Goal: Answer question/provide support

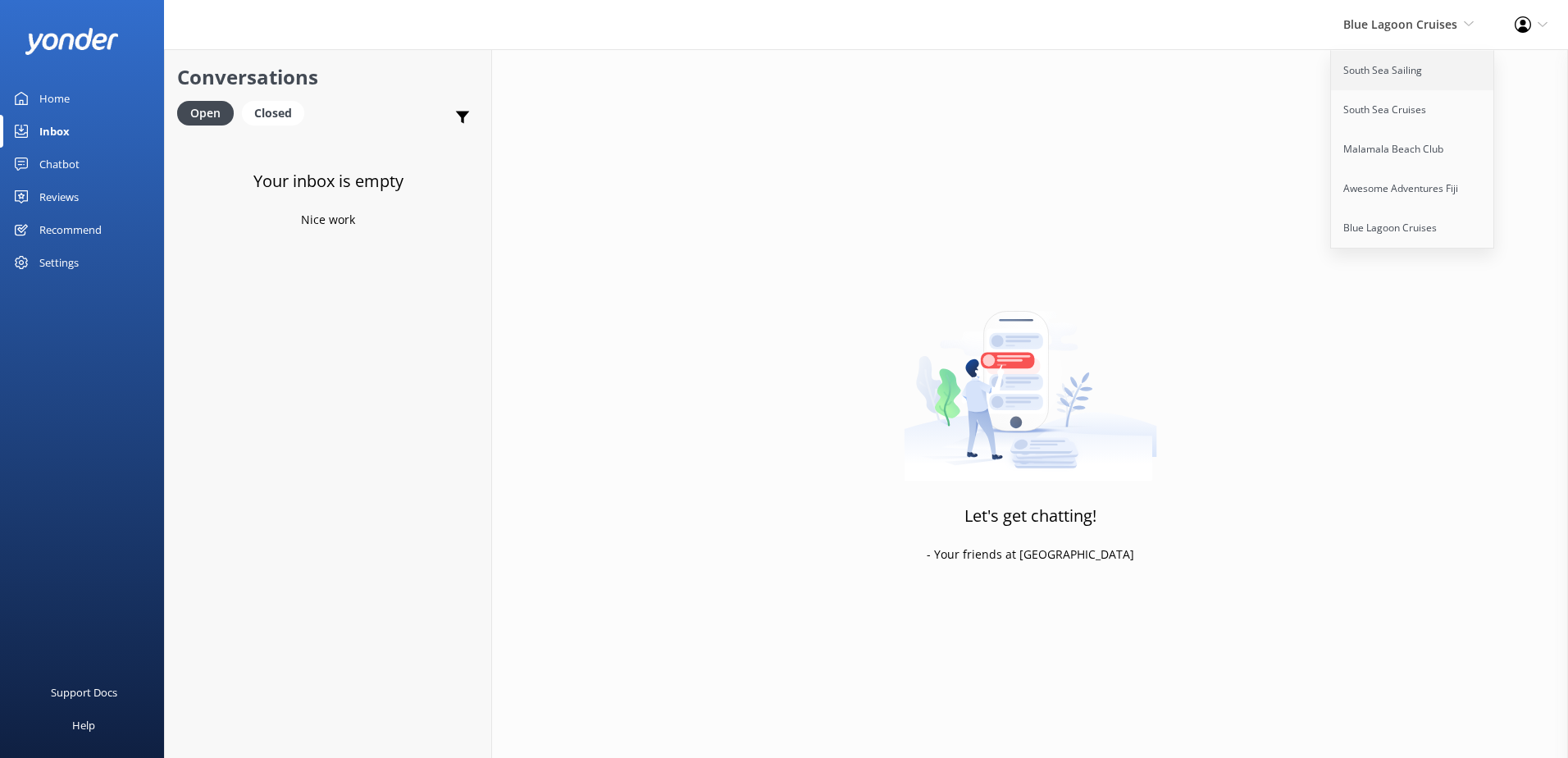
drag, startPoint x: 0, startPoint y: 0, endPoint x: 1385, endPoint y: 68, distance: 1386.7
click at [1385, 68] on link "South Sea Sailing" at bounding box center [1412, 71] width 164 height 39
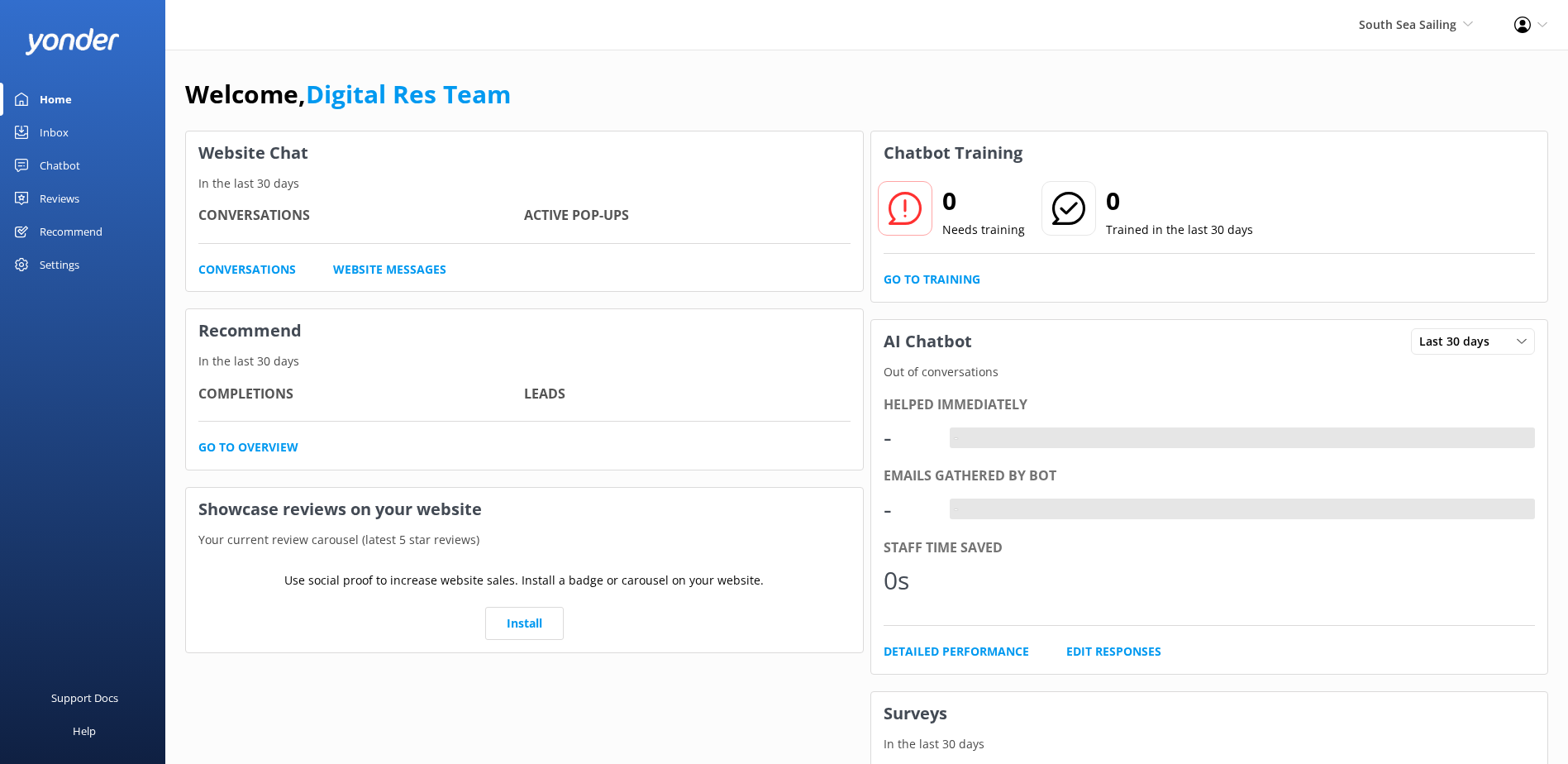
click at [111, 136] on link "Inbox" at bounding box center [82, 132] width 166 height 33
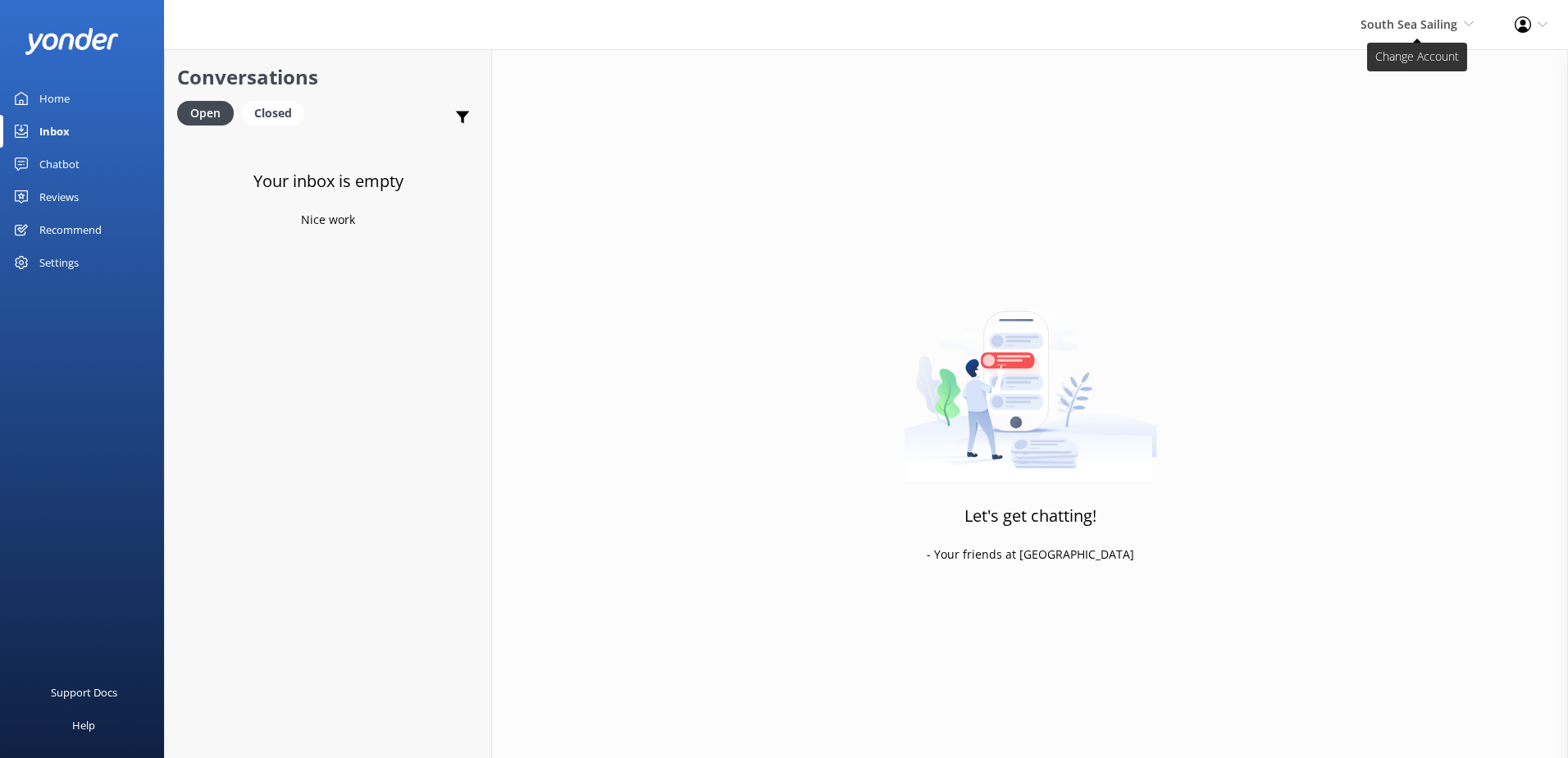
click at [1396, 18] on span "South Sea Sailing" at bounding box center [1408, 24] width 97 height 16
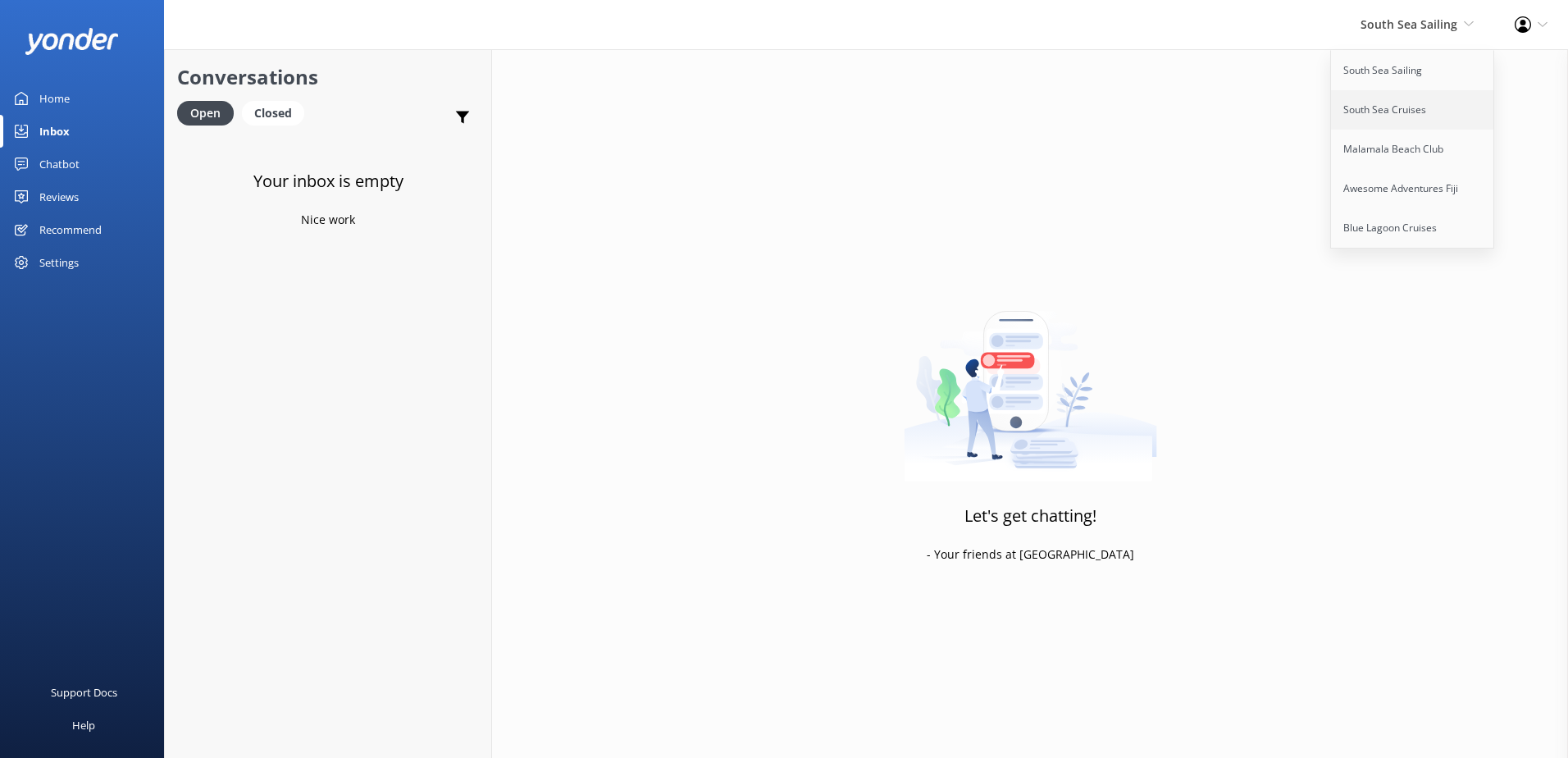
click at [1379, 111] on link "South Sea Cruises" at bounding box center [1412, 110] width 164 height 39
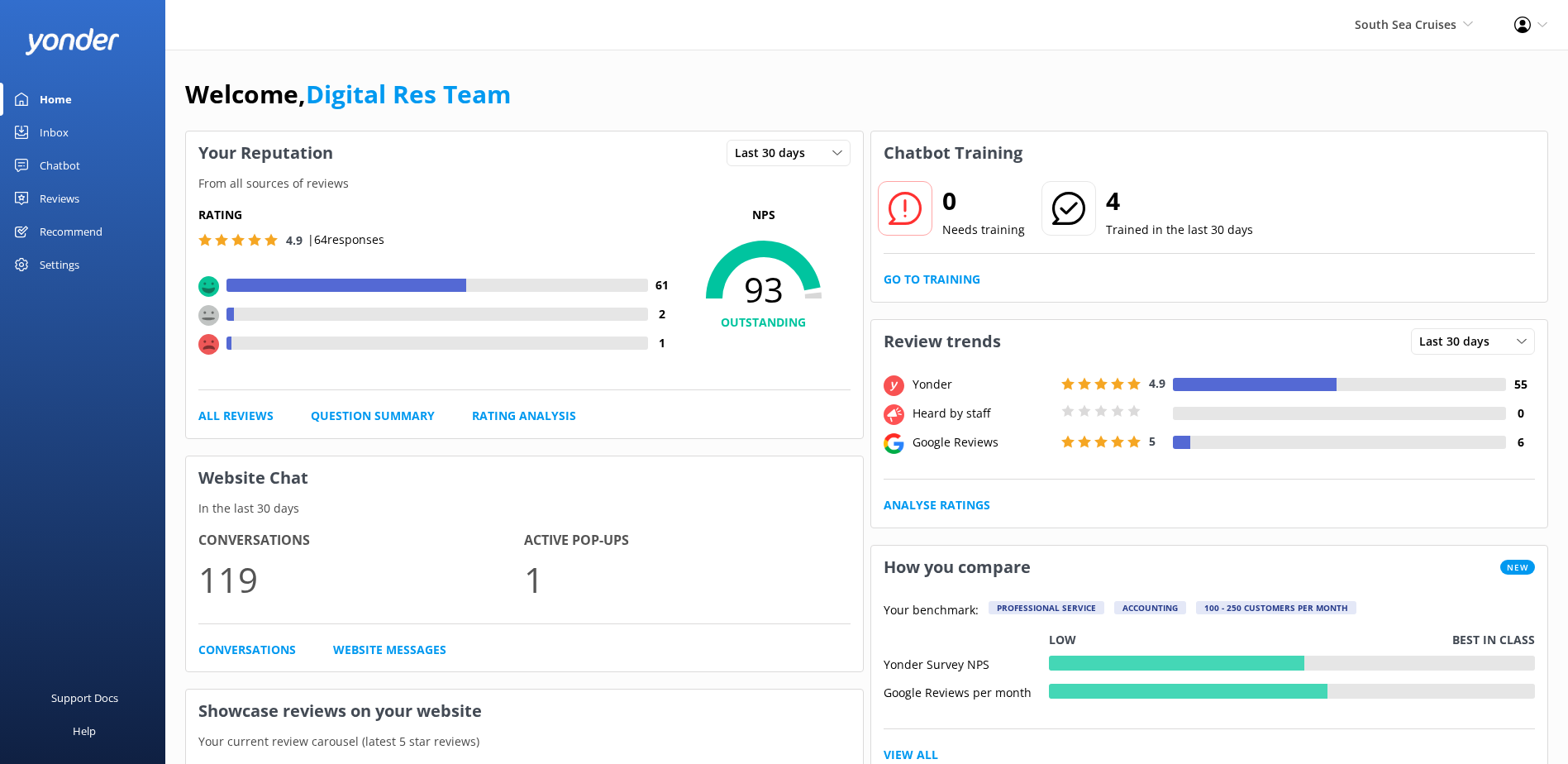
click at [72, 144] on link "Inbox" at bounding box center [82, 132] width 166 height 33
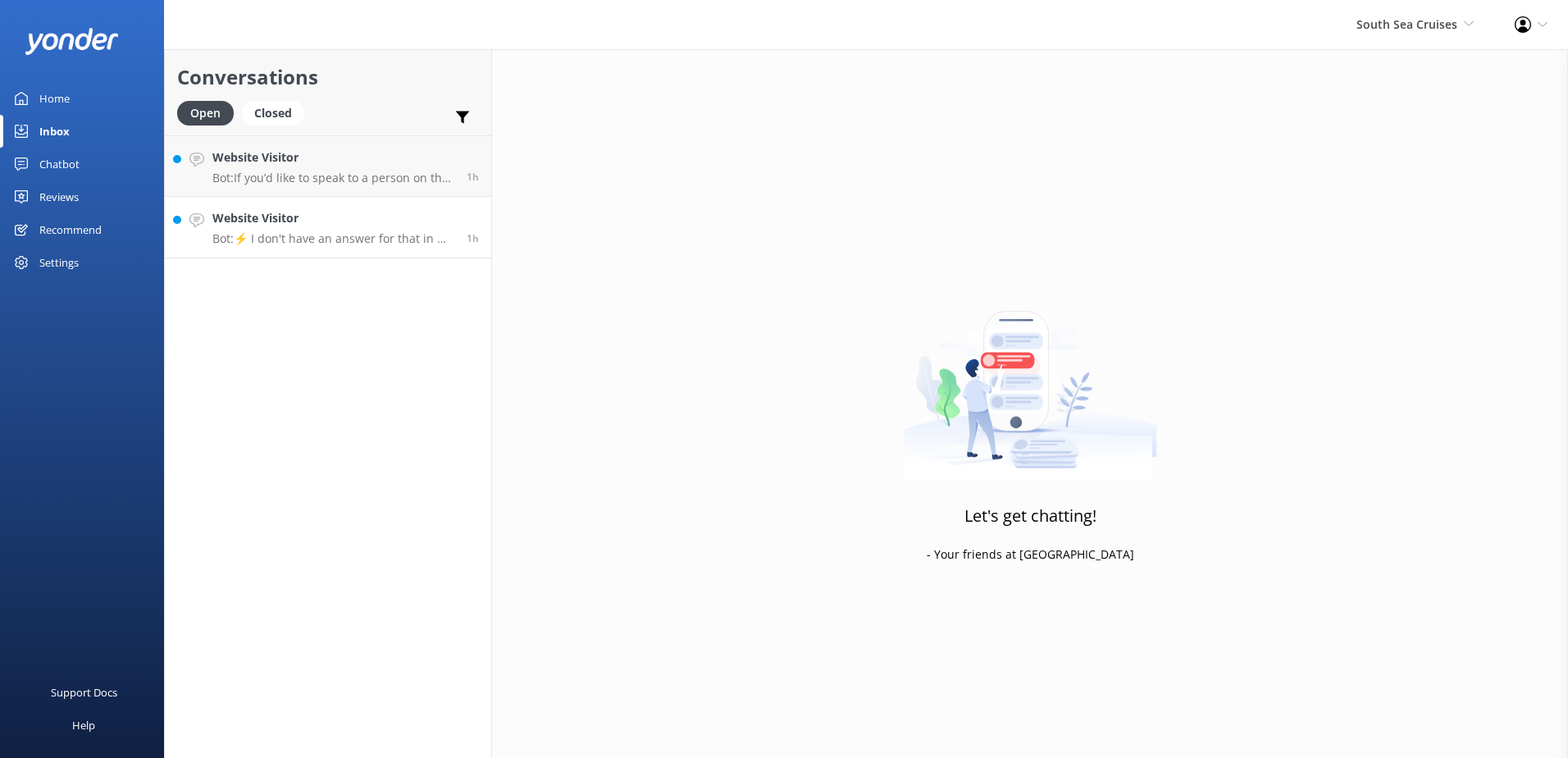
click at [300, 227] on h4 "Website Visitor" at bounding box center [333, 217] width 242 height 18
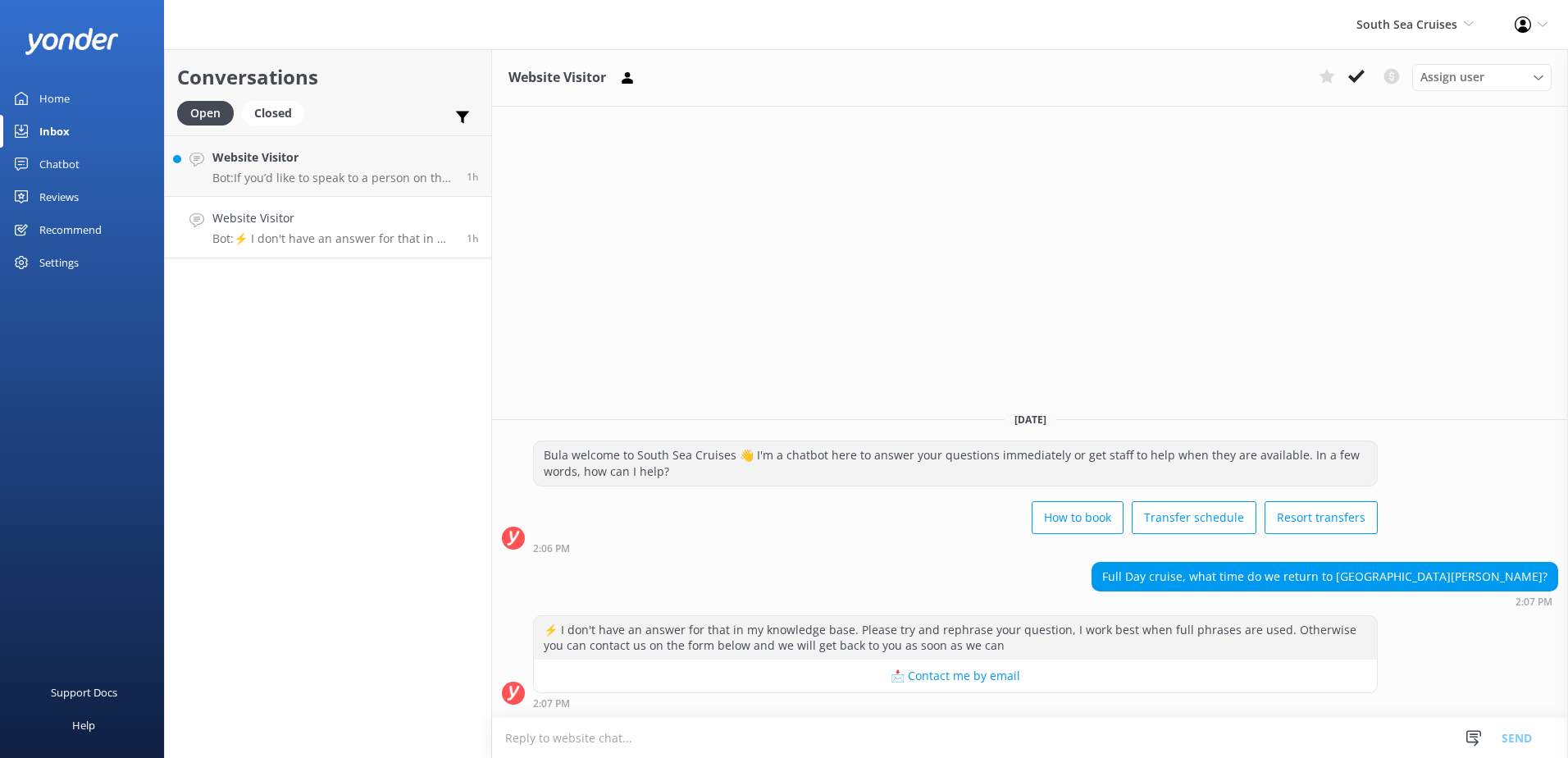
click at [973, 740] on textarea at bounding box center [1030, 737] width 1076 height 40
type textarea "A full day to South sea Island returns to Port Denarau at roughly 6pm."
click at [1505, 734] on button "Send" at bounding box center [1516, 737] width 61 height 41
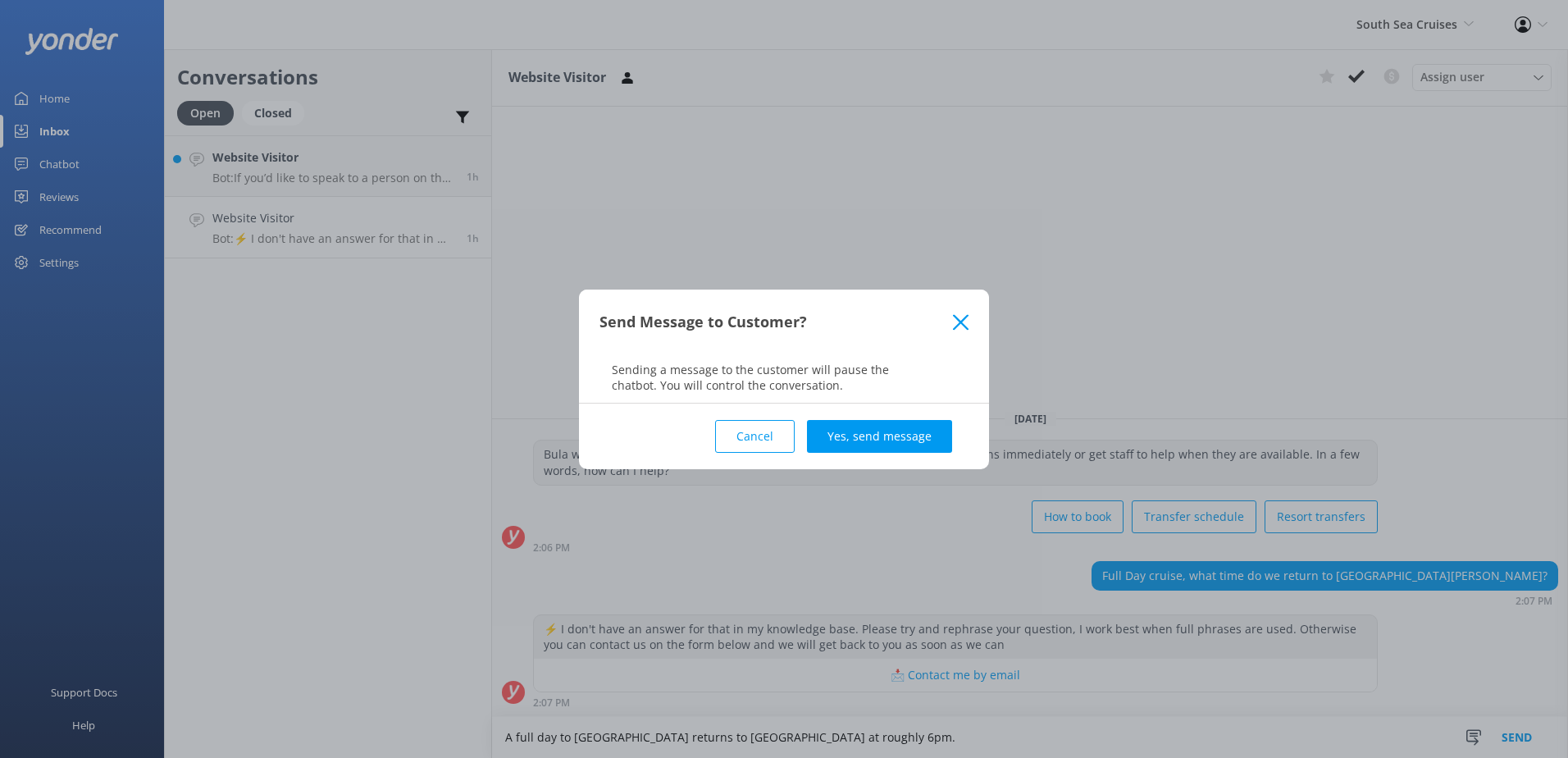
click at [930, 437] on button "Yes, send message" at bounding box center [879, 436] width 145 height 33
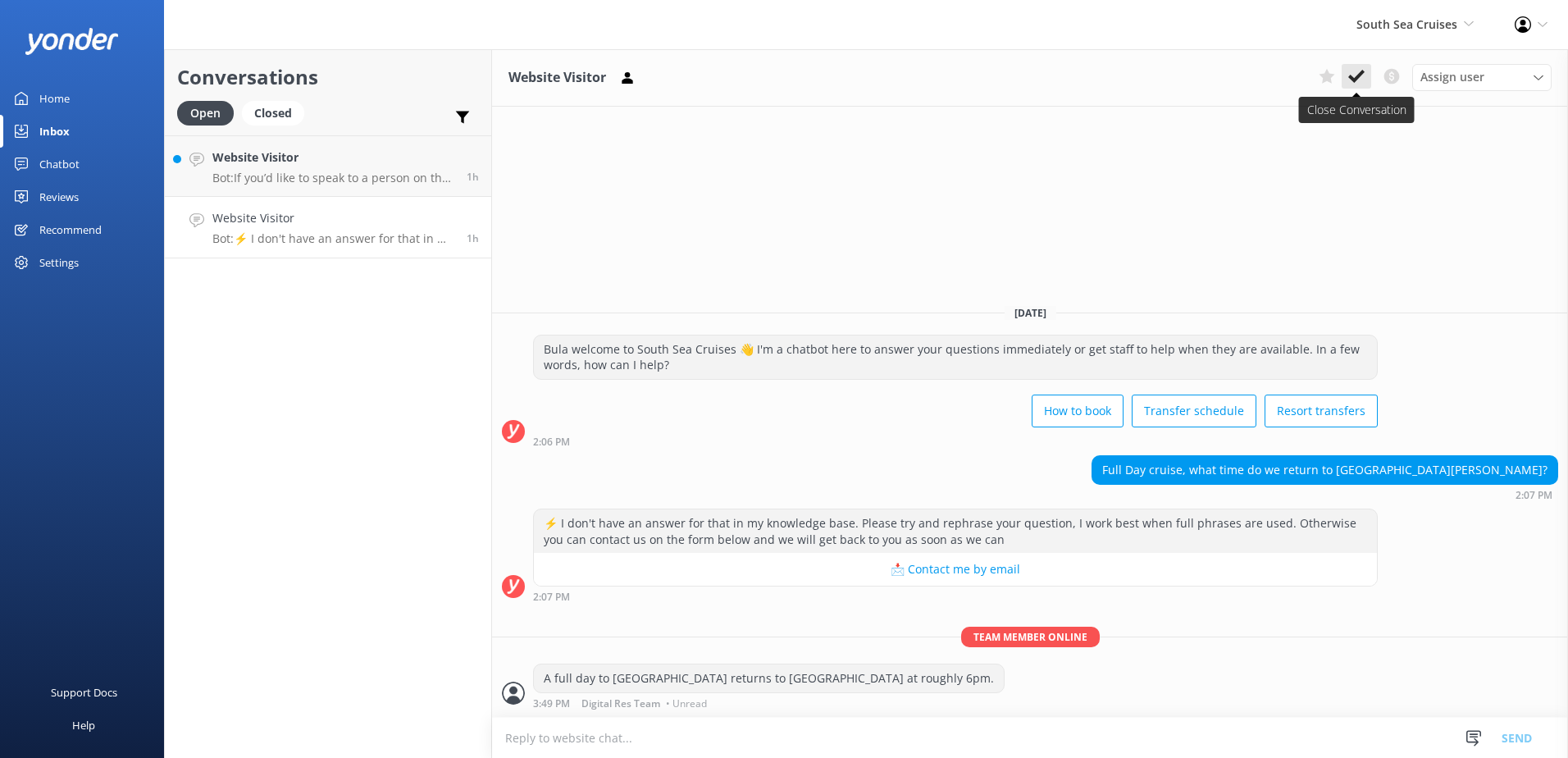
click at [1360, 81] on icon at bounding box center [1356, 76] width 17 height 17
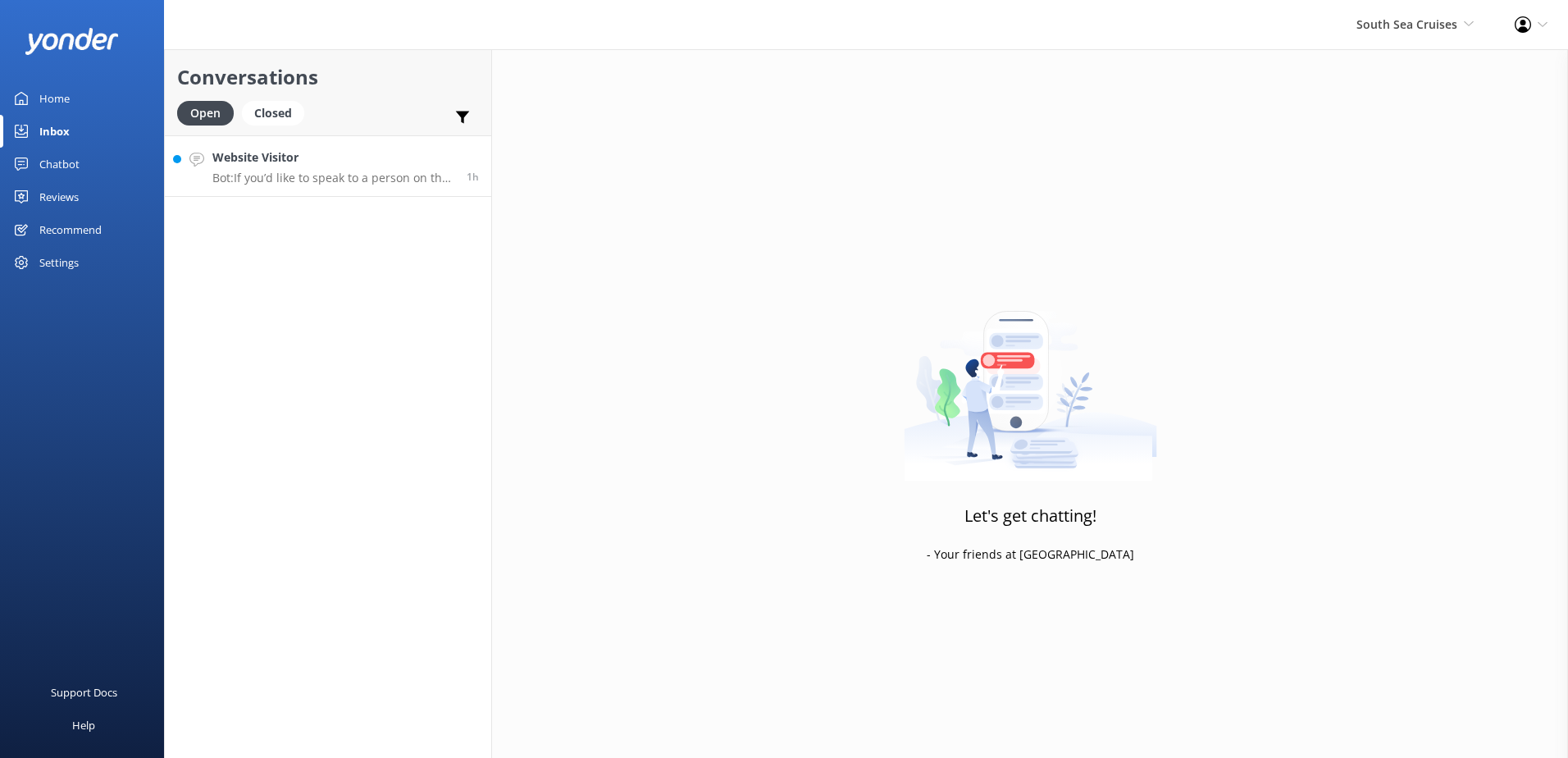
click at [356, 163] on h4 "Website Visitor" at bounding box center [333, 157] width 242 height 18
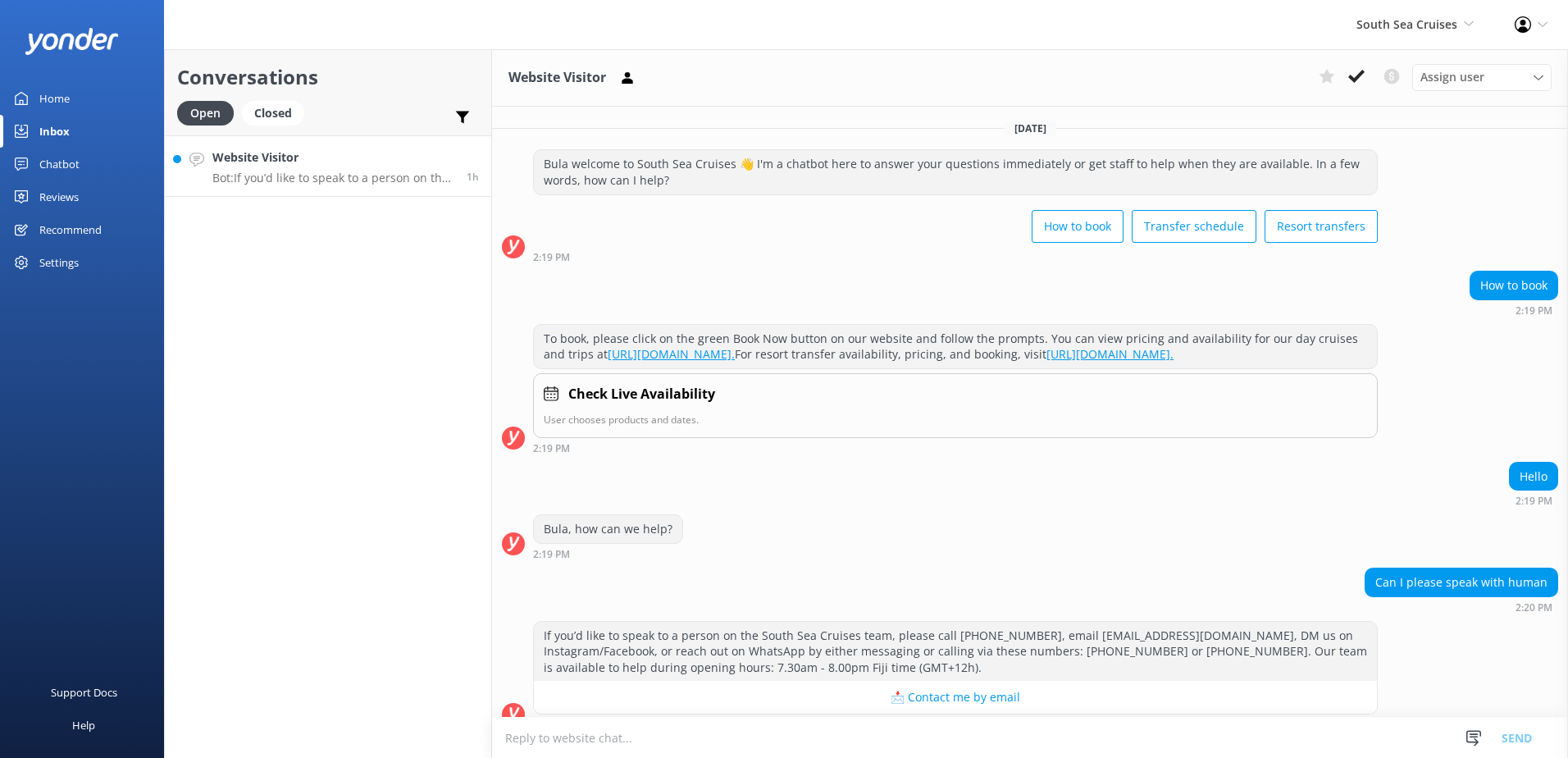
scroll to position [38, 0]
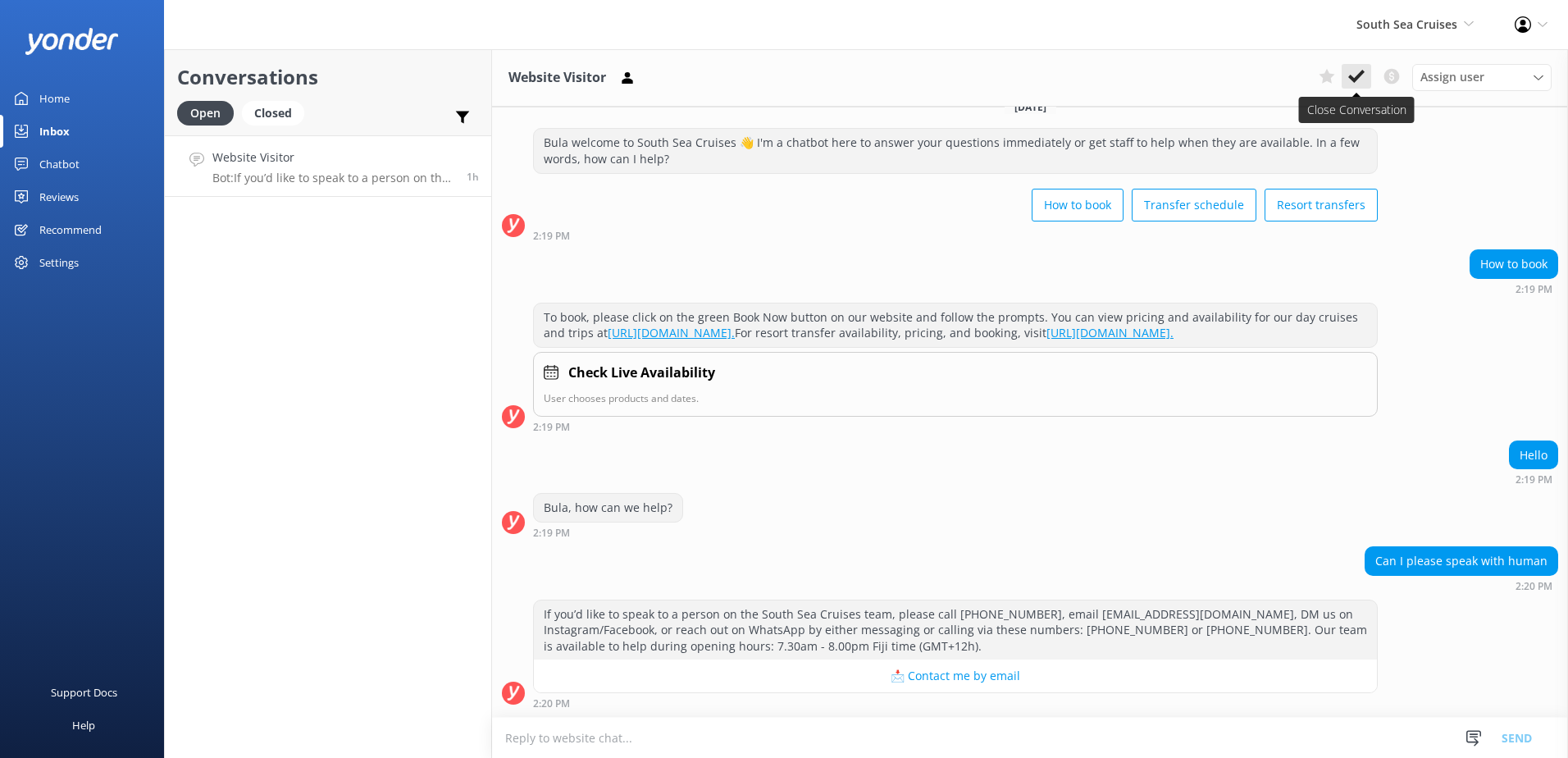
click at [1350, 83] on icon at bounding box center [1356, 76] width 17 height 17
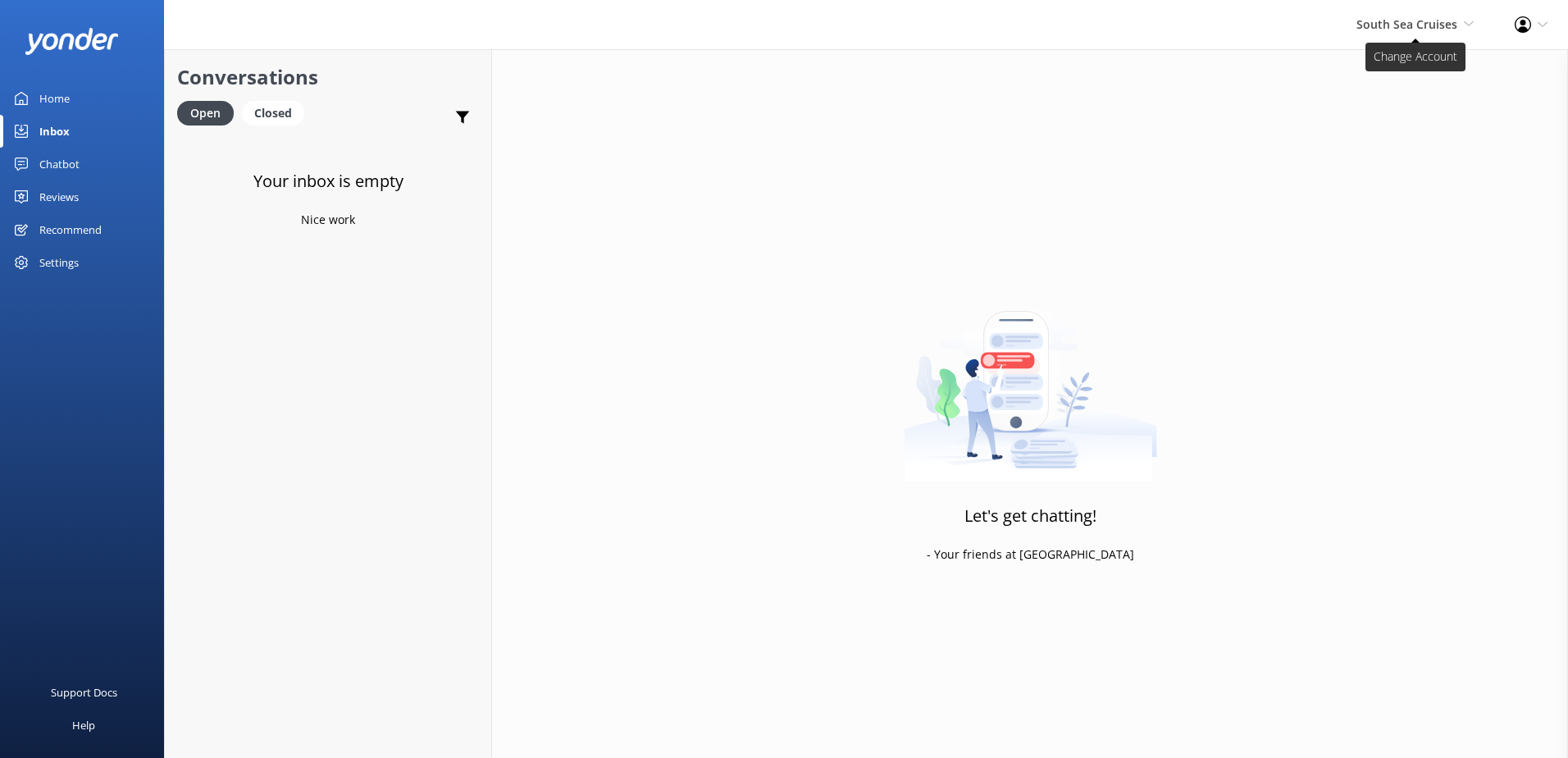
click at [1405, 33] on span "South Sea Cruises South Sea Sailing South Sea Cruises Malamala Beach Club Aweso…" at bounding box center [1415, 24] width 117 height 18
click at [1398, 157] on link "Malamala Beach Club" at bounding box center [1412, 149] width 164 height 39
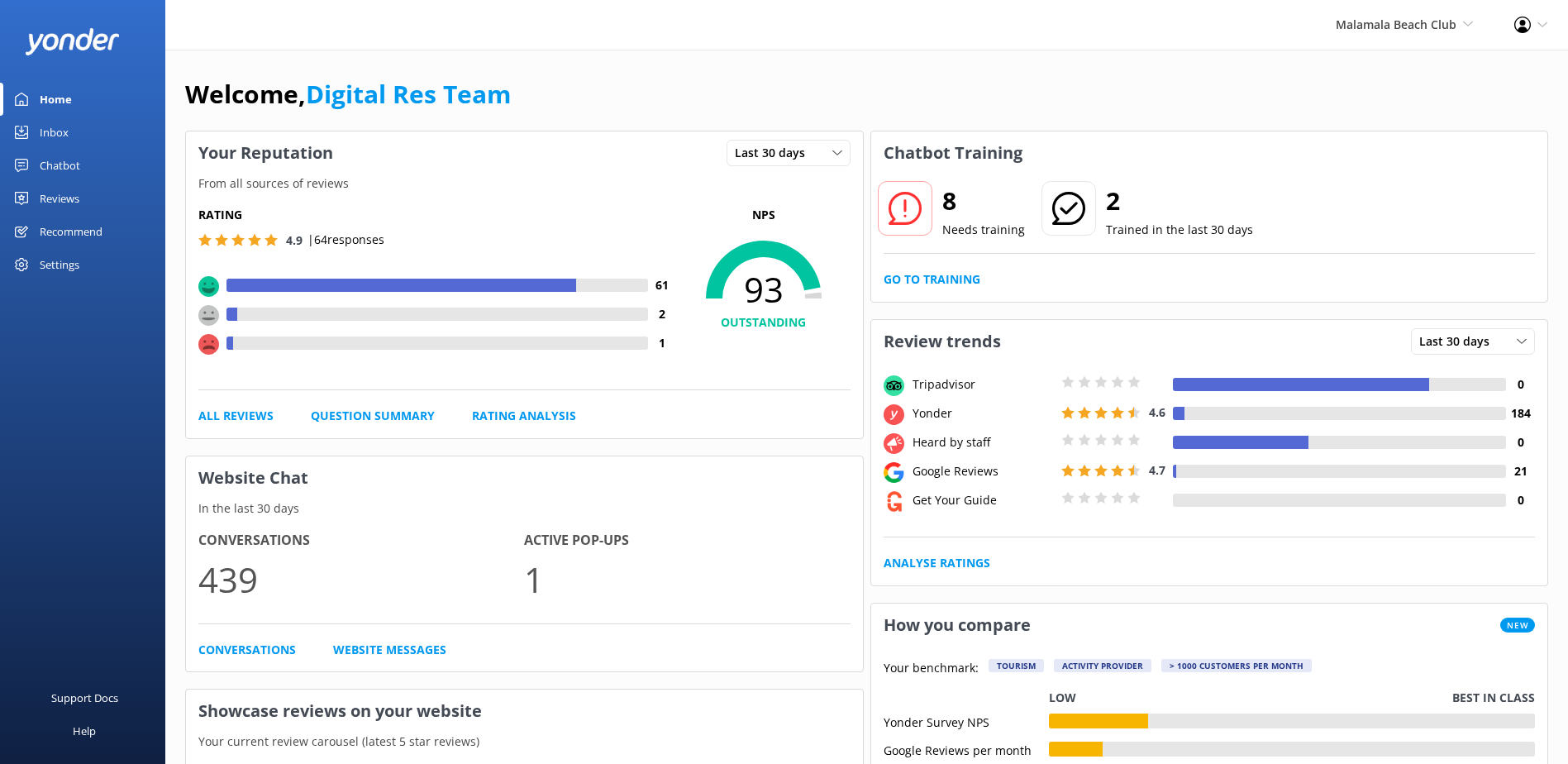
click at [54, 127] on div "Inbox" at bounding box center [53, 132] width 29 height 33
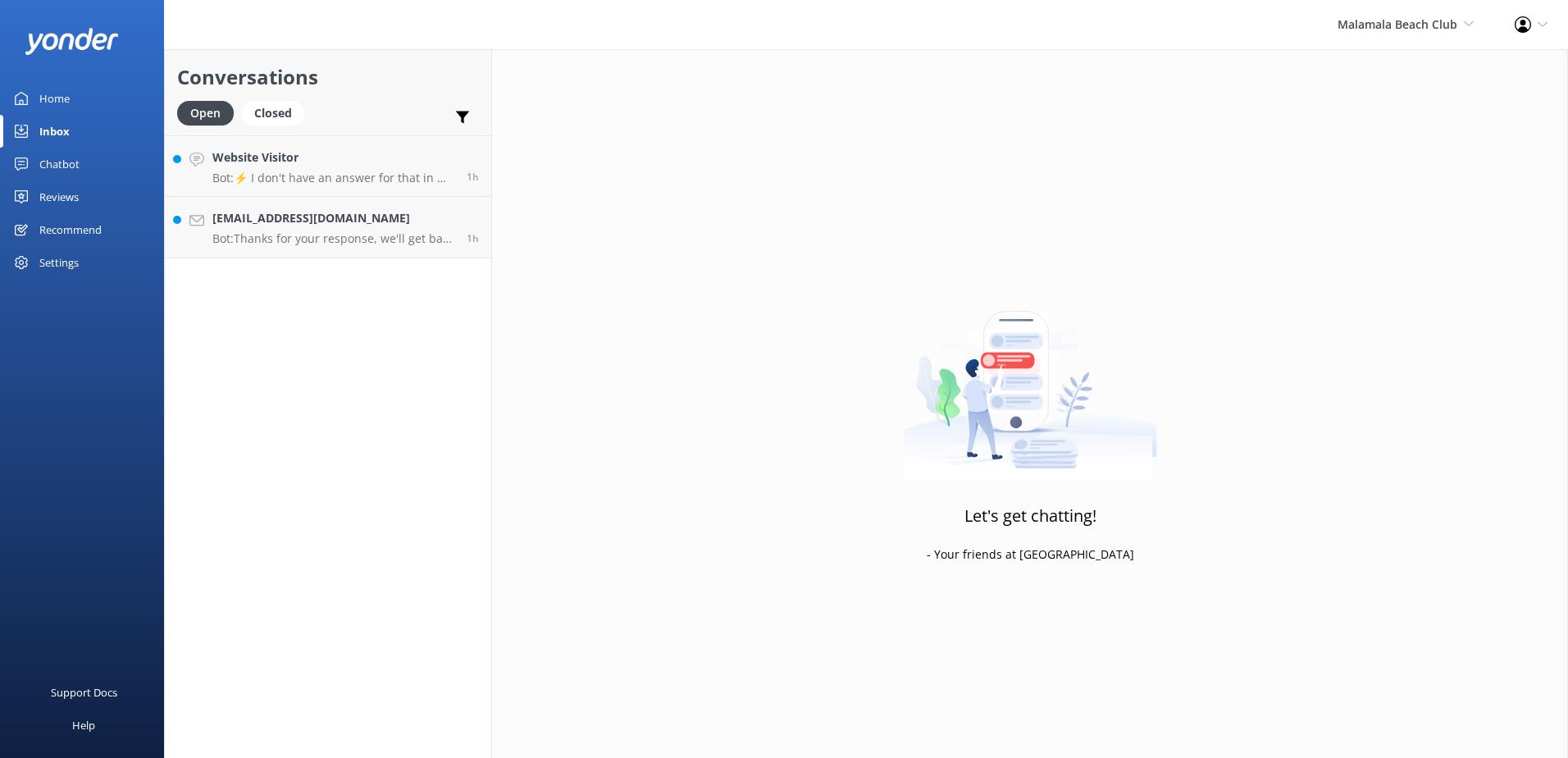
click at [342, 259] on div "Conversations Open Closed Important Converted Assigned to me Unassigned Website…" at bounding box center [328, 403] width 328 height 709
click at [355, 231] on p "Bot: Thanks for your response, we'll get back to you as soon as we can during o…" at bounding box center [333, 239] width 242 height 15
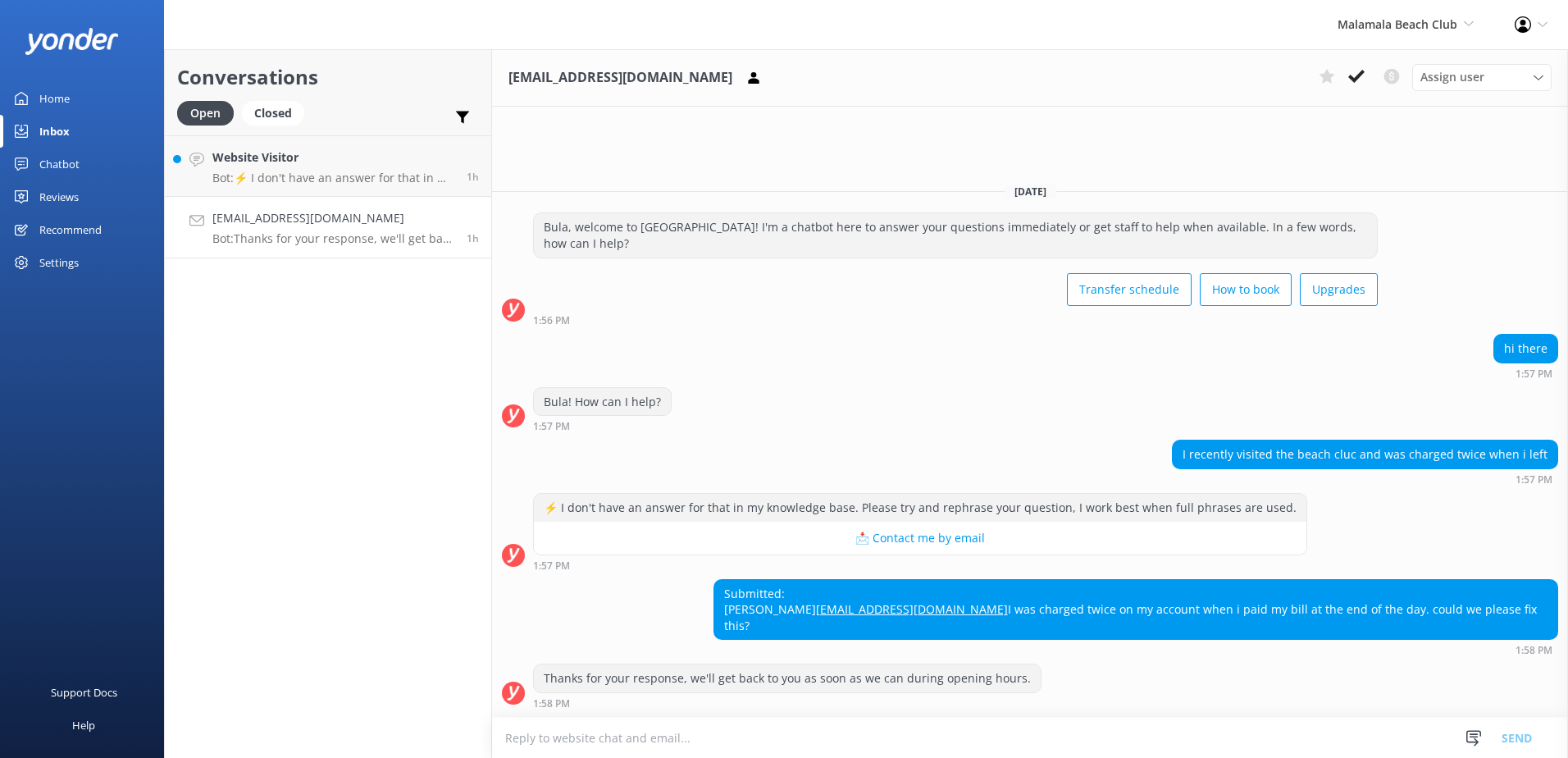
click at [917, 722] on textarea at bounding box center [1030, 737] width 1076 height 40
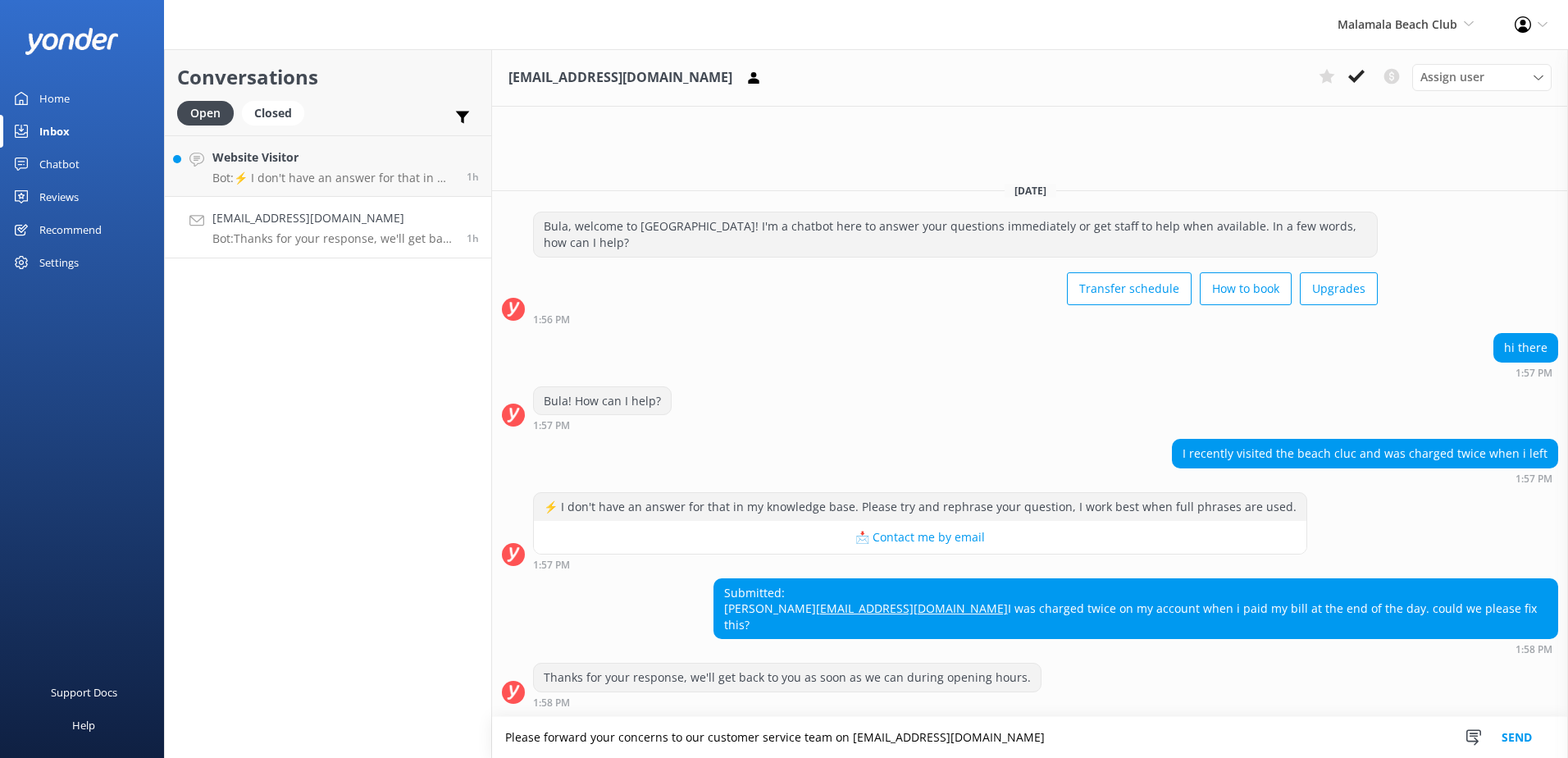
click at [1130, 722] on textarea "Please forward your concerns to our customer service team on [EMAIL_ADDRESS][DO…" at bounding box center [1030, 737] width 1076 height 41
type textarea "Please forward your concerns to our customer service team on [EMAIL_ADDRESS][DO…"
click at [1496, 721] on button "Send" at bounding box center [1516, 737] width 61 height 41
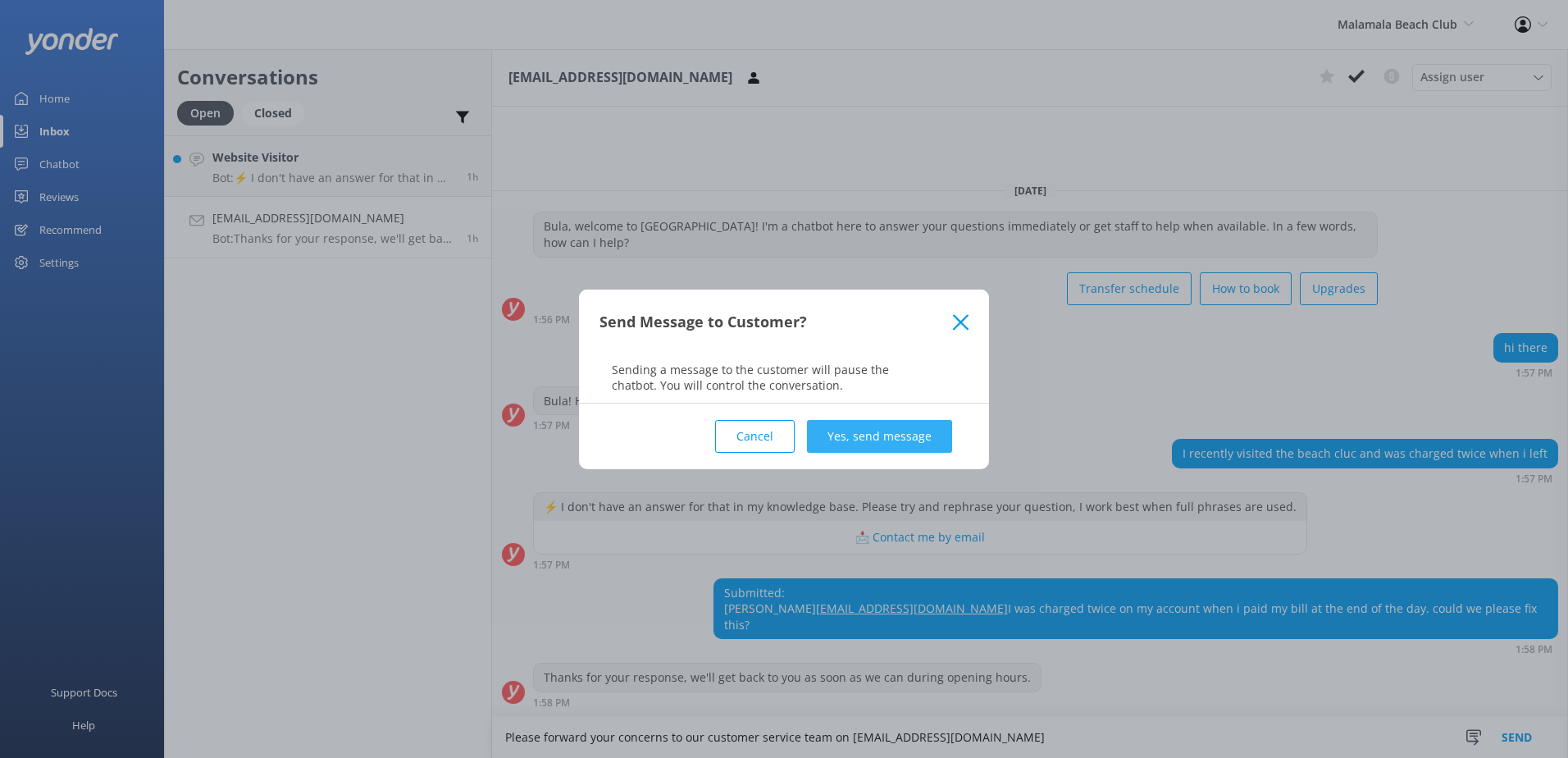
click at [874, 438] on button "Yes, send message" at bounding box center [879, 436] width 145 height 33
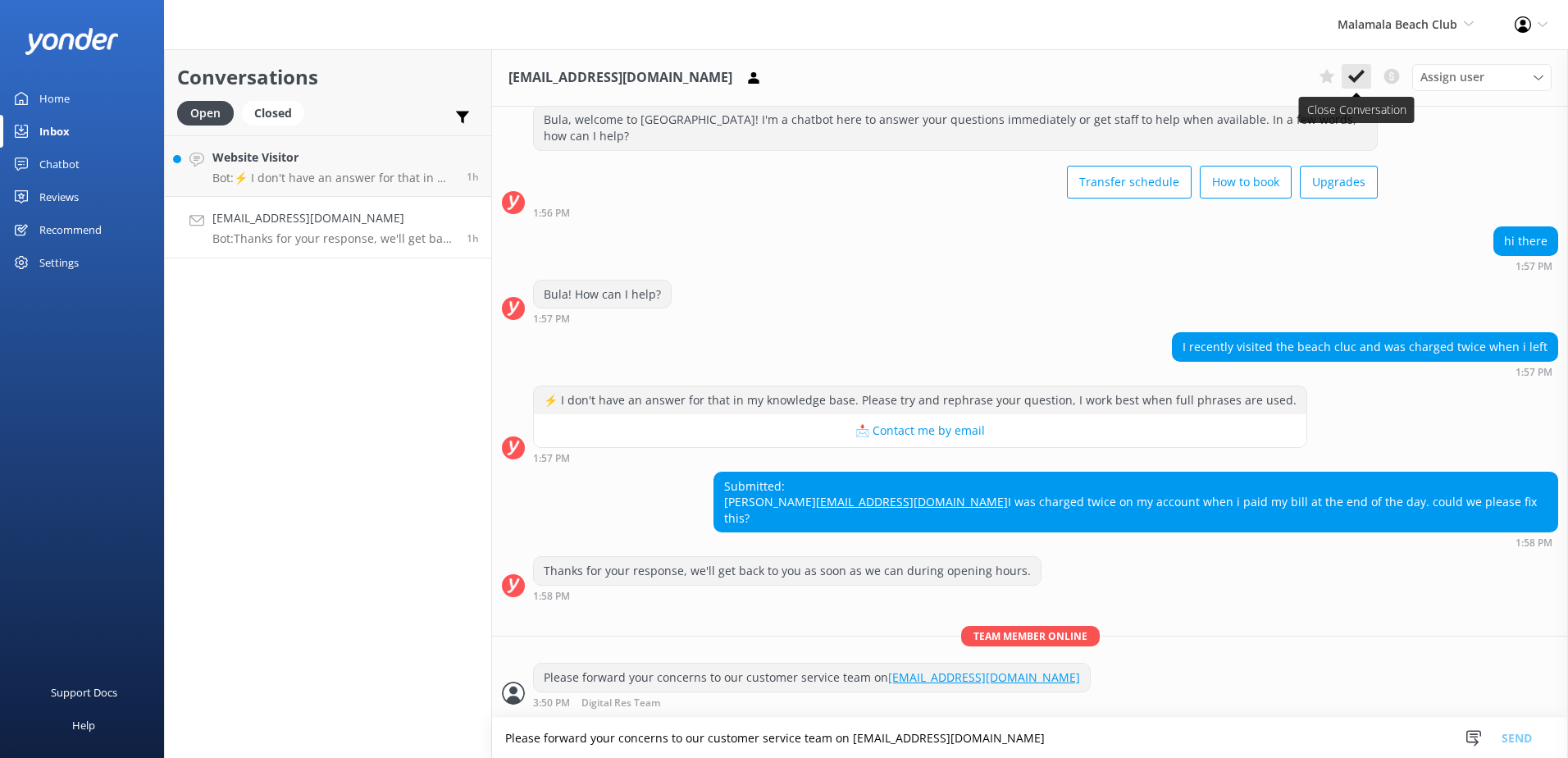
scroll to position [59, 0]
click at [1363, 72] on use at bounding box center [1356, 76] width 17 height 13
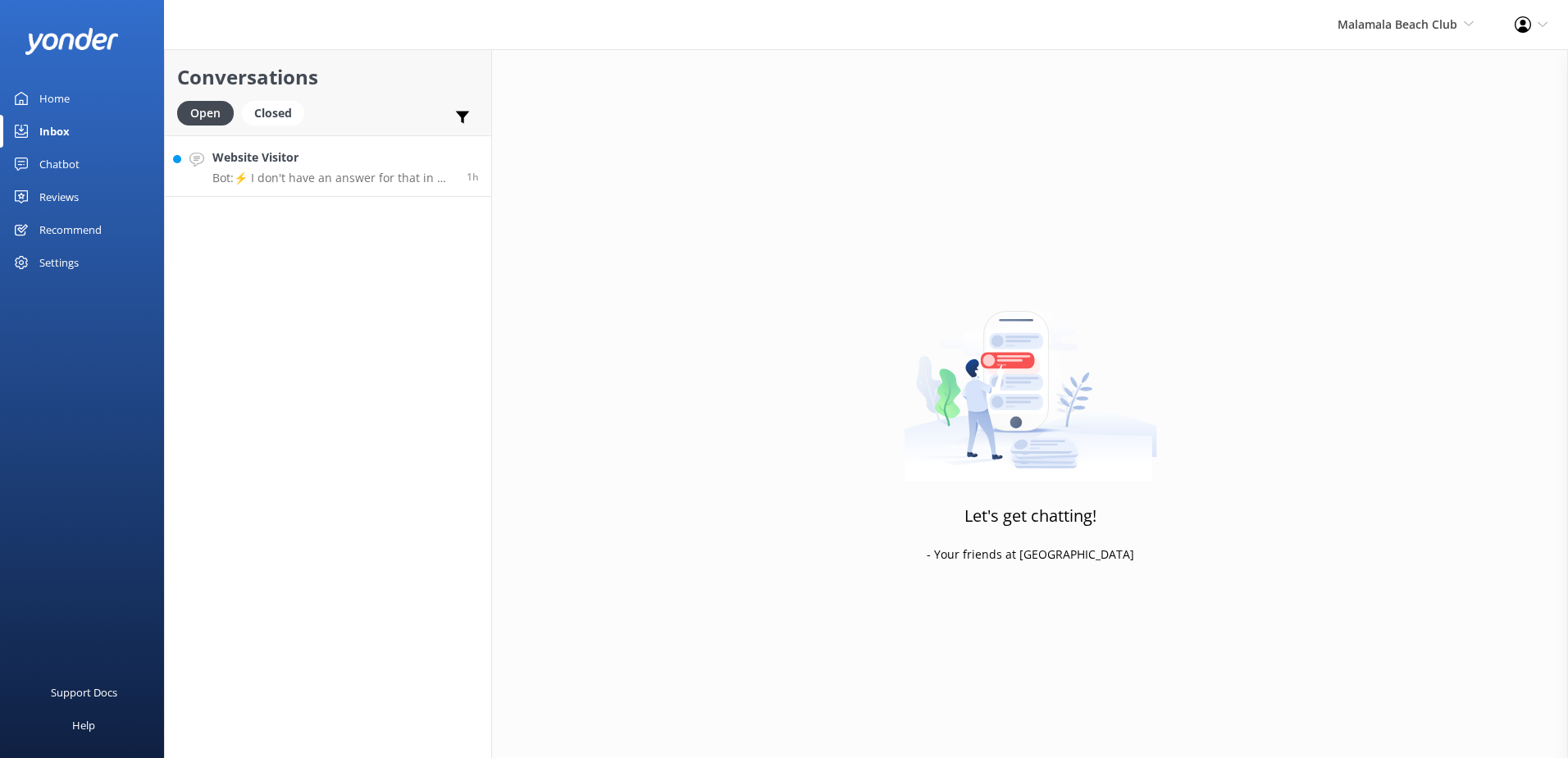
click at [386, 187] on link "Website Visitor Bot: ⚡ I don't have an answer for that in my knowledge base. Pl…" at bounding box center [327, 166] width 326 height 61
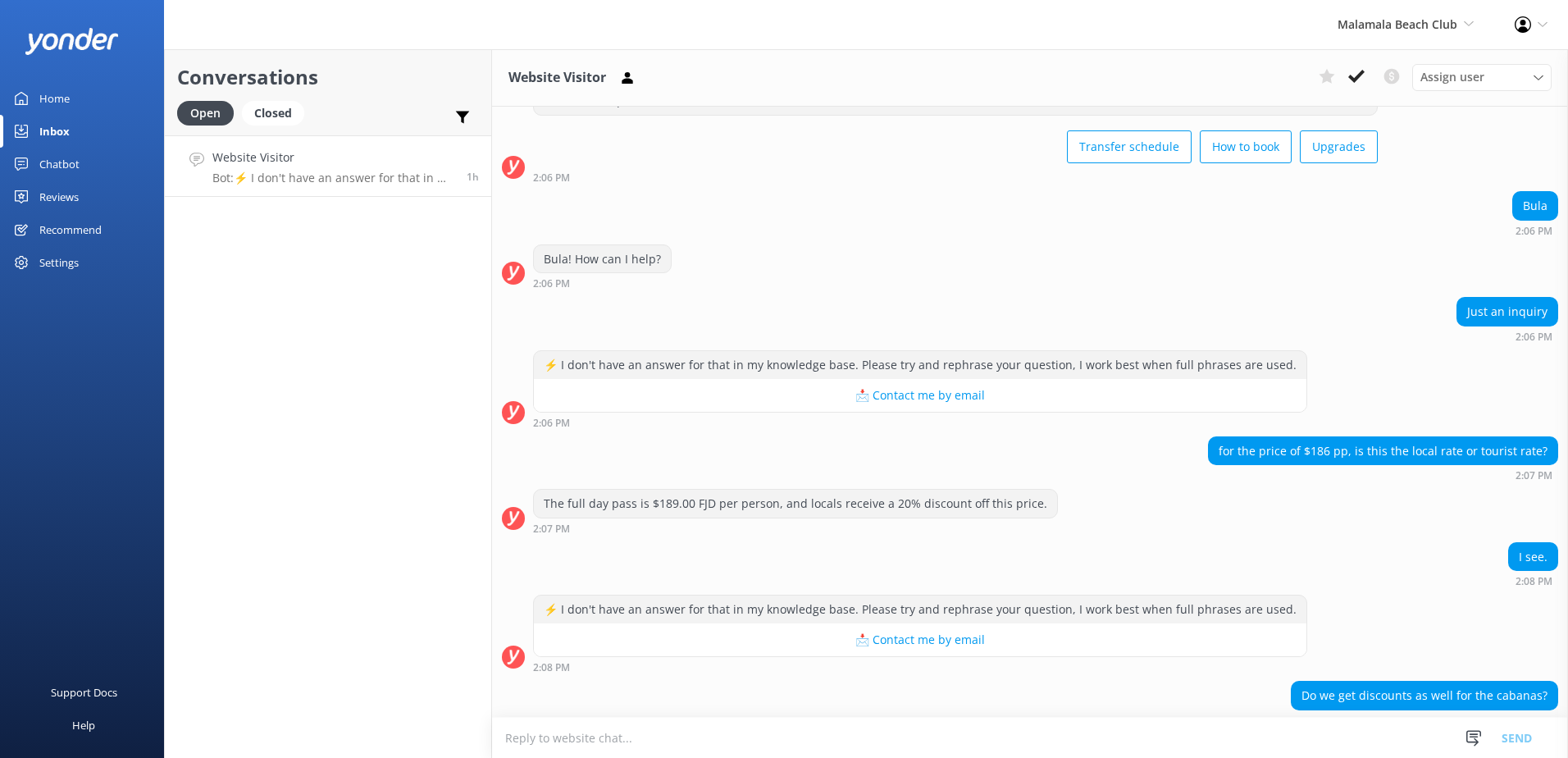
scroll to position [182, 0]
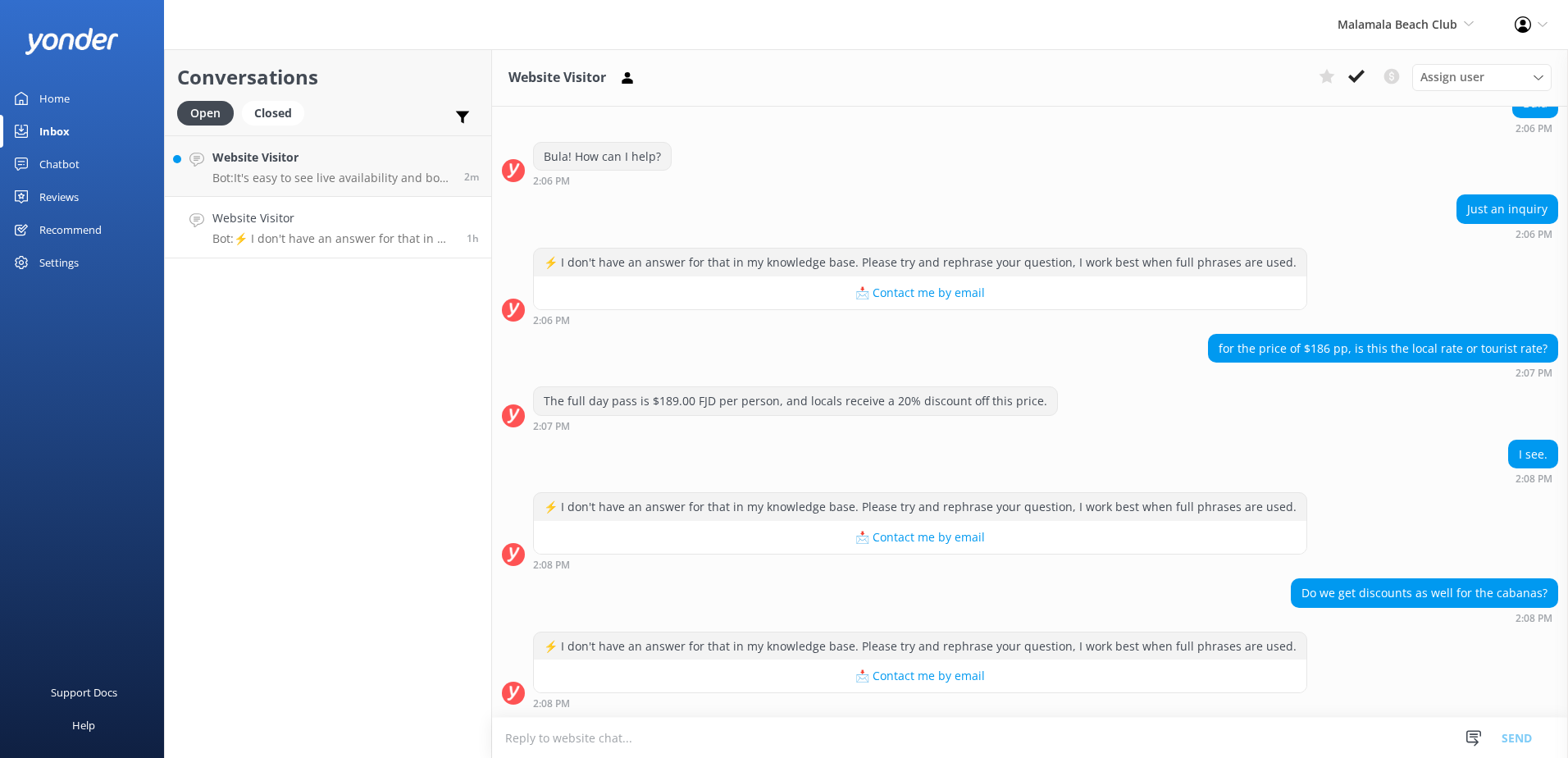
click at [847, 718] on textarea at bounding box center [1030, 737] width 1076 height 40
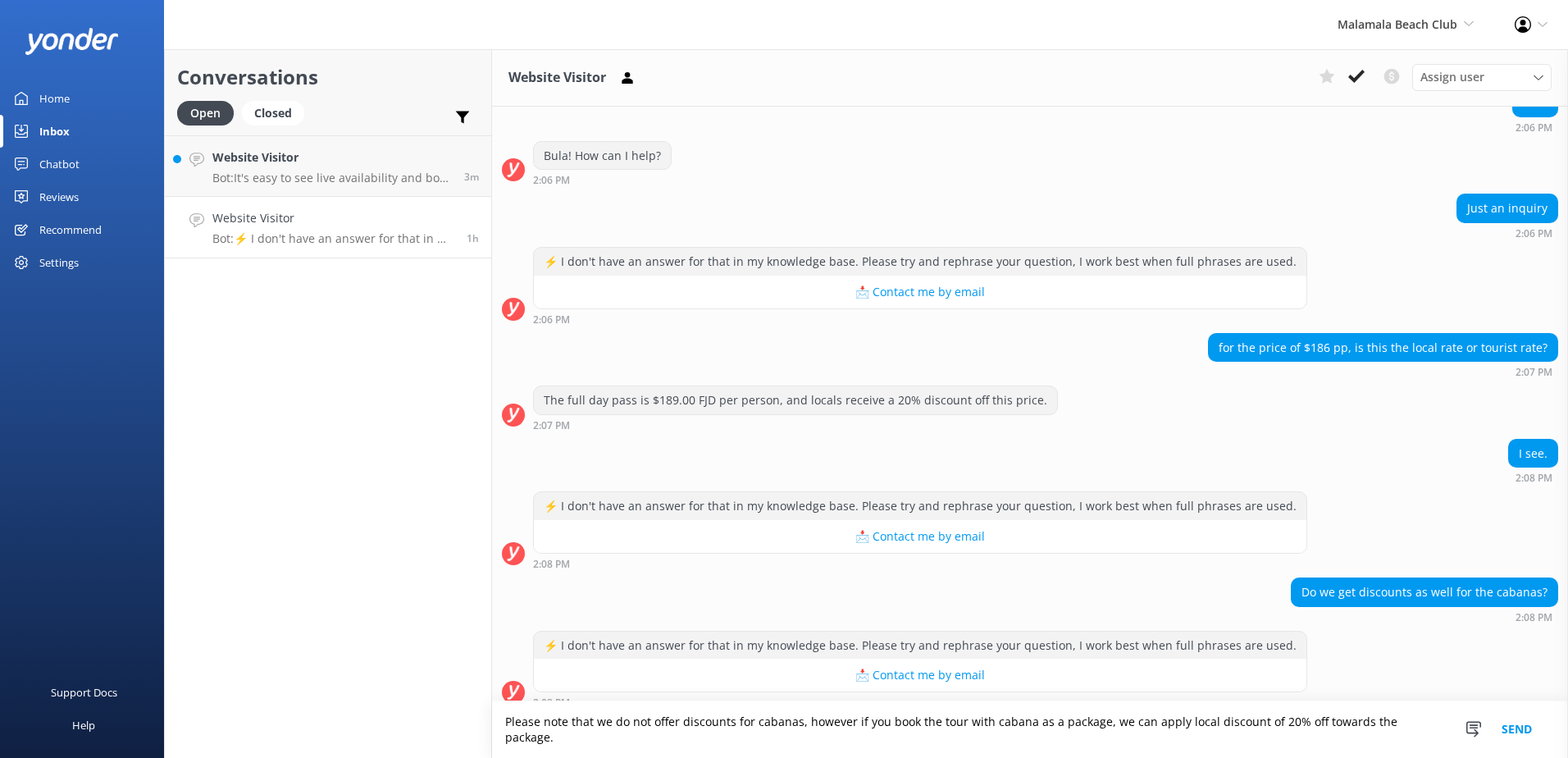
type textarea "Please note that we do not offer discounts for cabanas, however if you book the…"
click at [1523, 737] on button "Send" at bounding box center [1516, 729] width 61 height 57
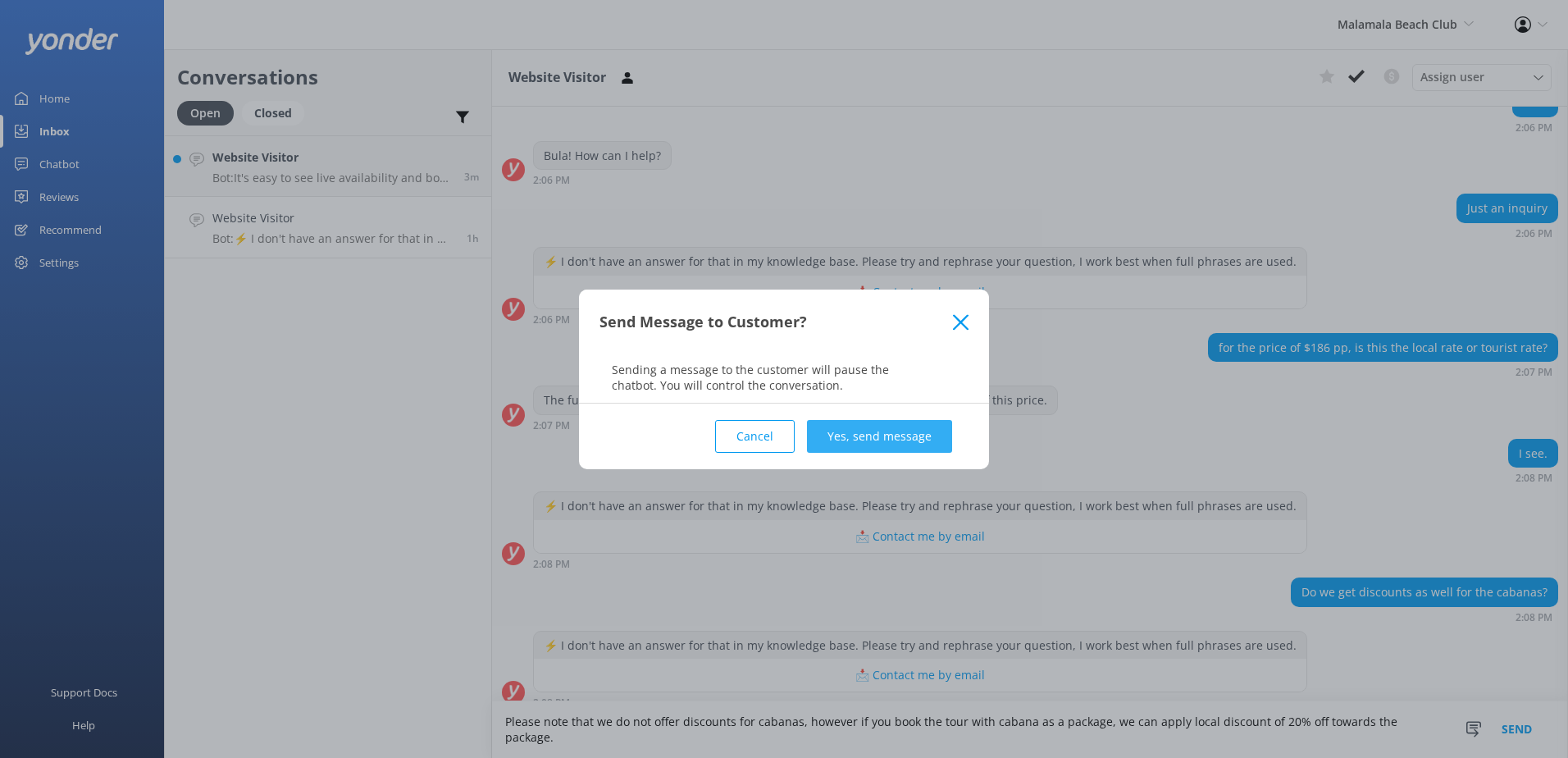
click at [880, 433] on button "Yes, send message" at bounding box center [879, 436] width 145 height 33
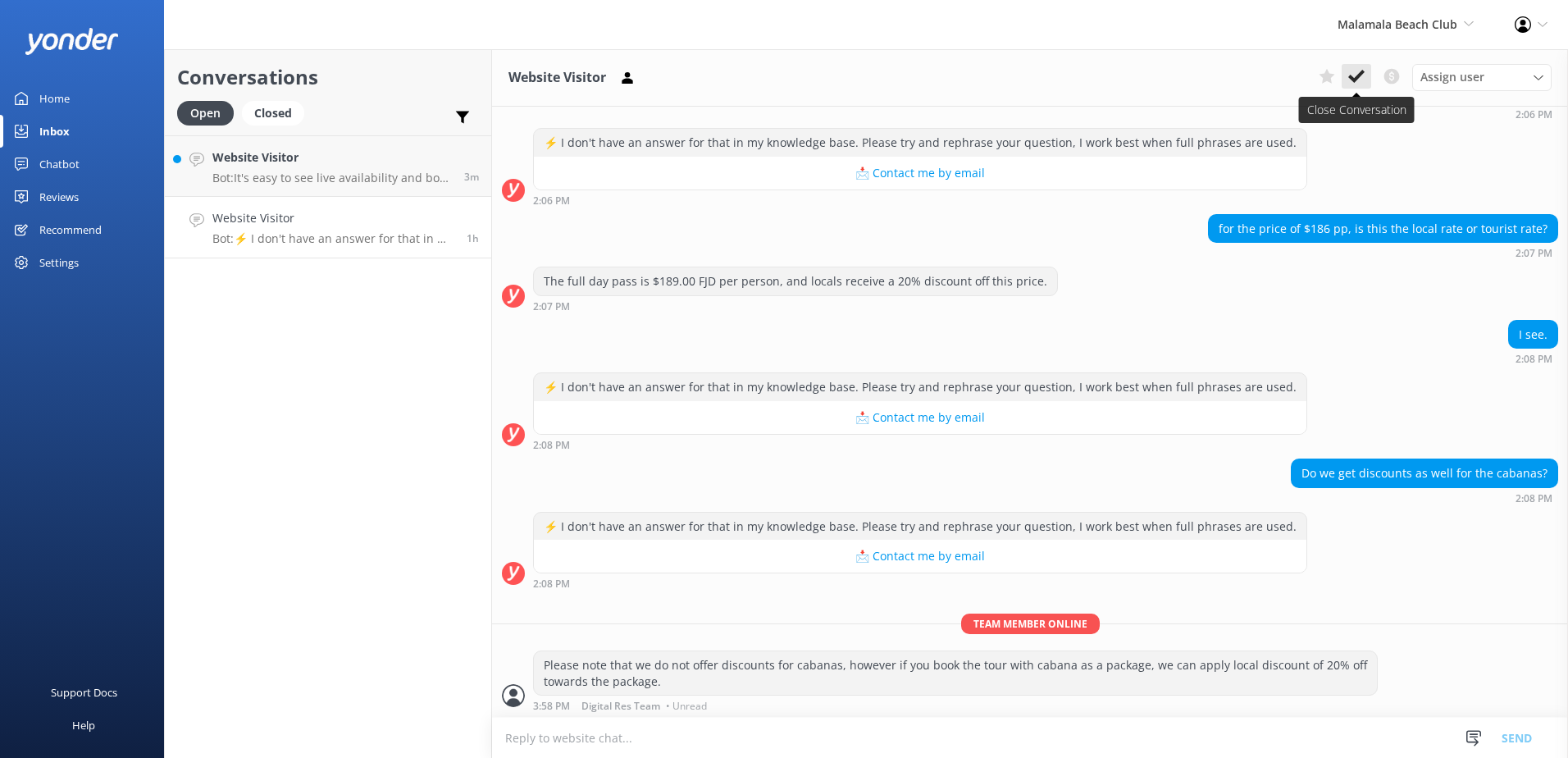
scroll to position [304, 0]
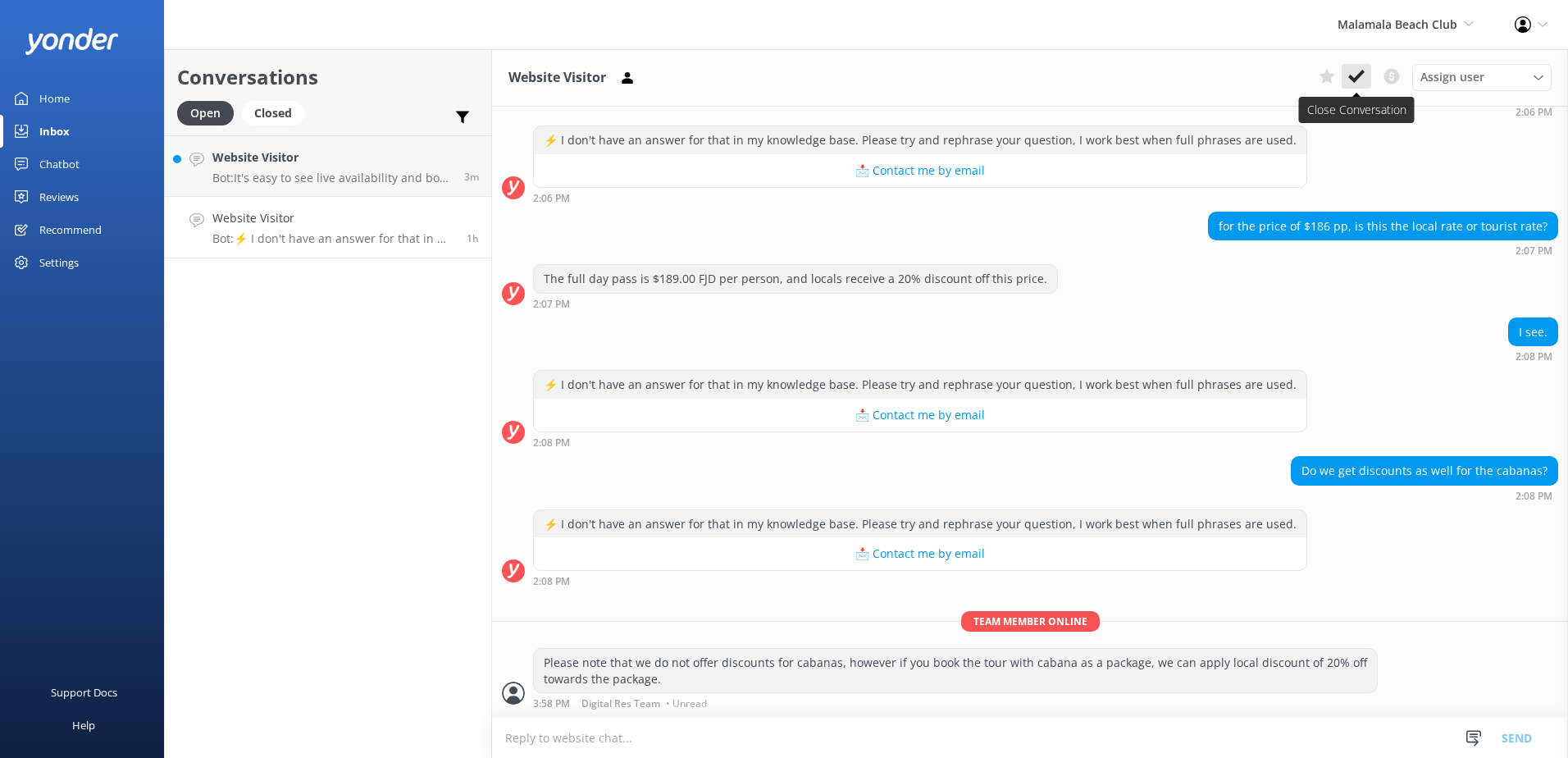
click at [1363, 80] on icon at bounding box center [1356, 76] width 17 height 17
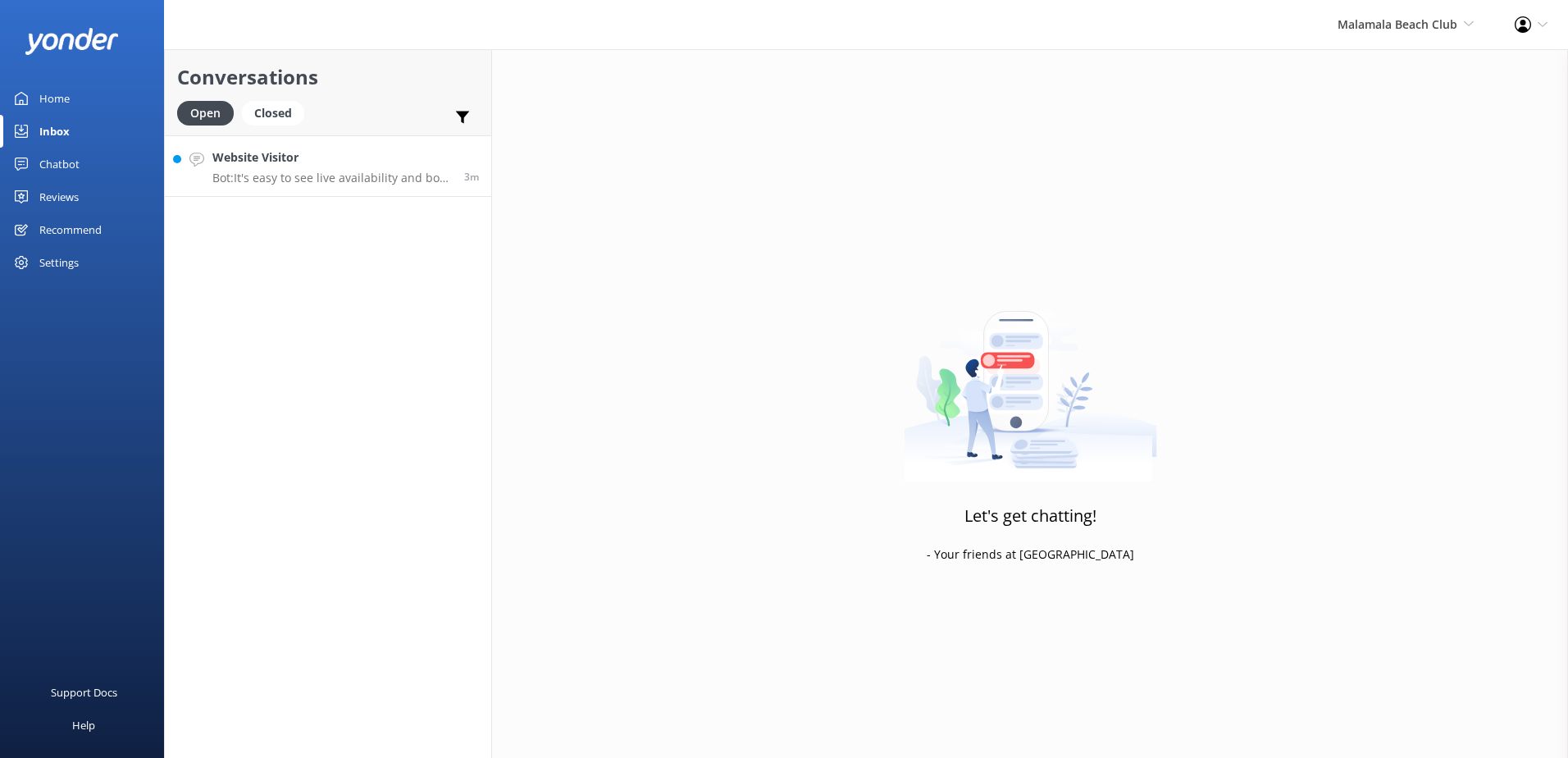
click at [371, 155] on h4 "Website Visitor" at bounding box center [333, 157] width 240 height 18
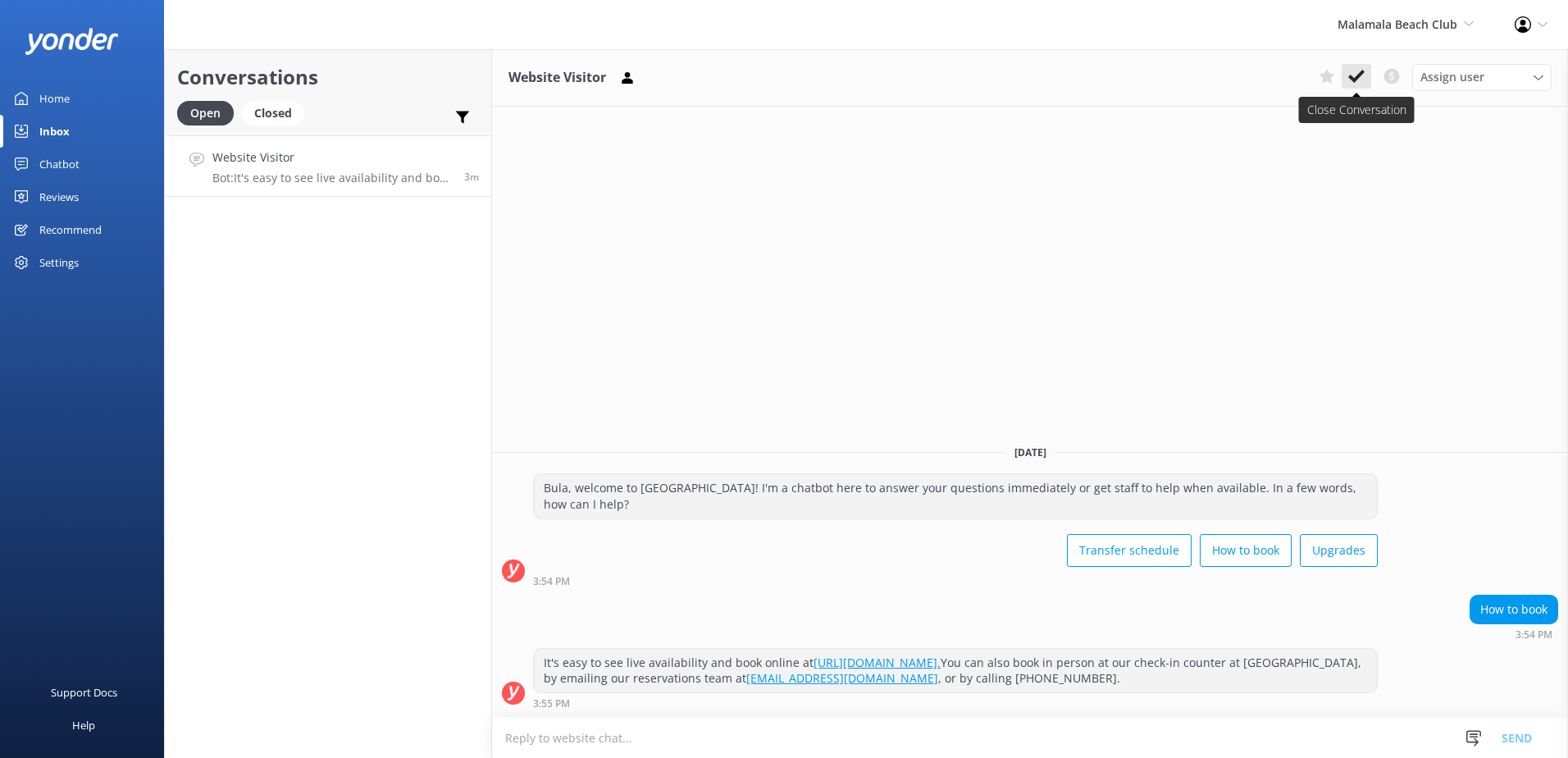
click at [1358, 80] on icon at bounding box center [1356, 76] width 17 height 17
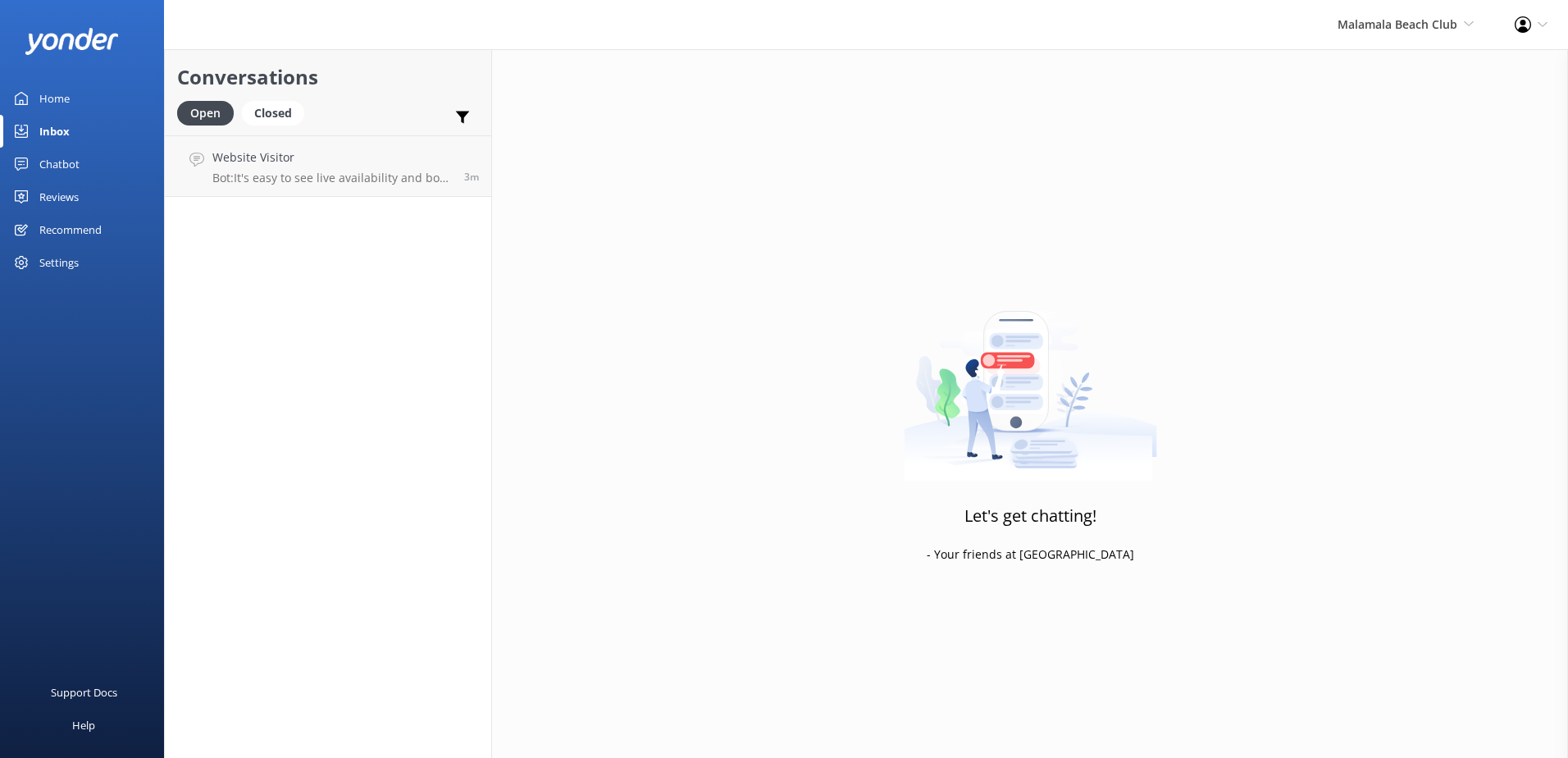
click at [1414, 49] on div "Malamala Beach Club South Sea Sailing South Sea Cruises Malamala Beach Club Awe…" at bounding box center [784, 25] width 1568 height 50
click at [1422, 39] on div "Malamala Beach Club South Sea Sailing South Sea Cruises Malamala Beach Club Awe…" at bounding box center [1405, 24] width 177 height 49
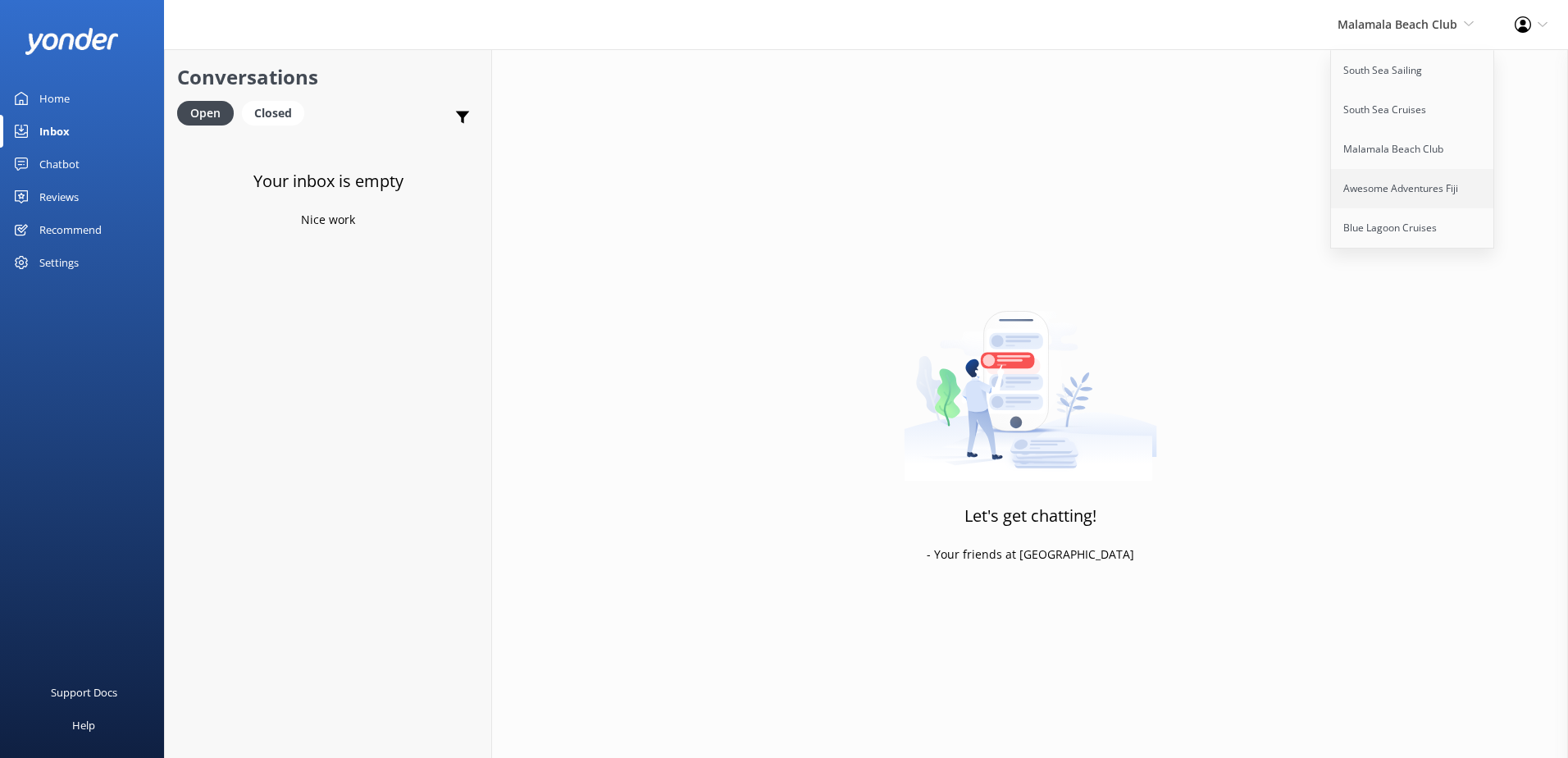
click at [1381, 173] on link "Awesome Adventures Fiji" at bounding box center [1412, 189] width 164 height 39
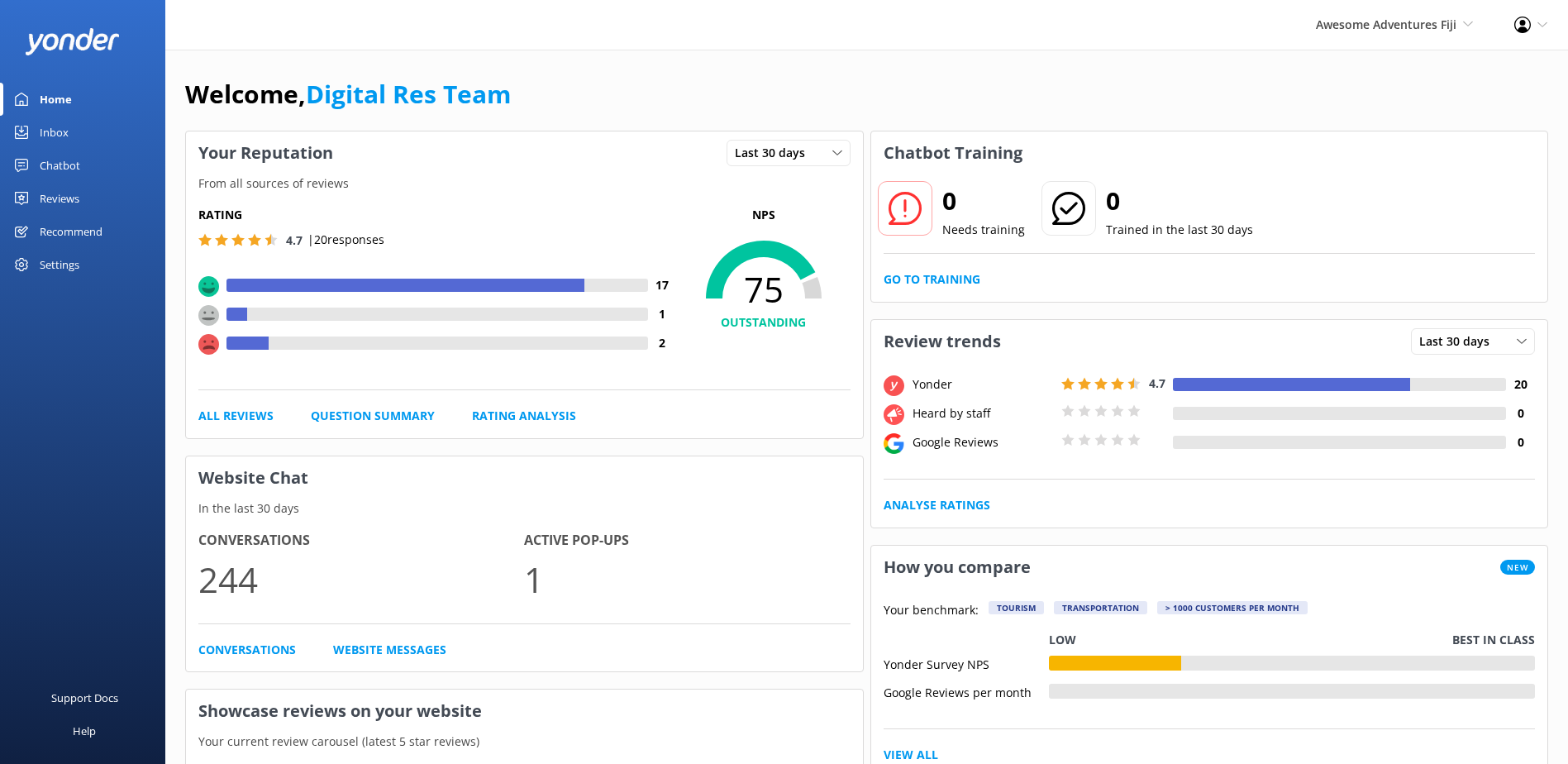
click at [81, 133] on link "Inbox" at bounding box center [82, 132] width 166 height 33
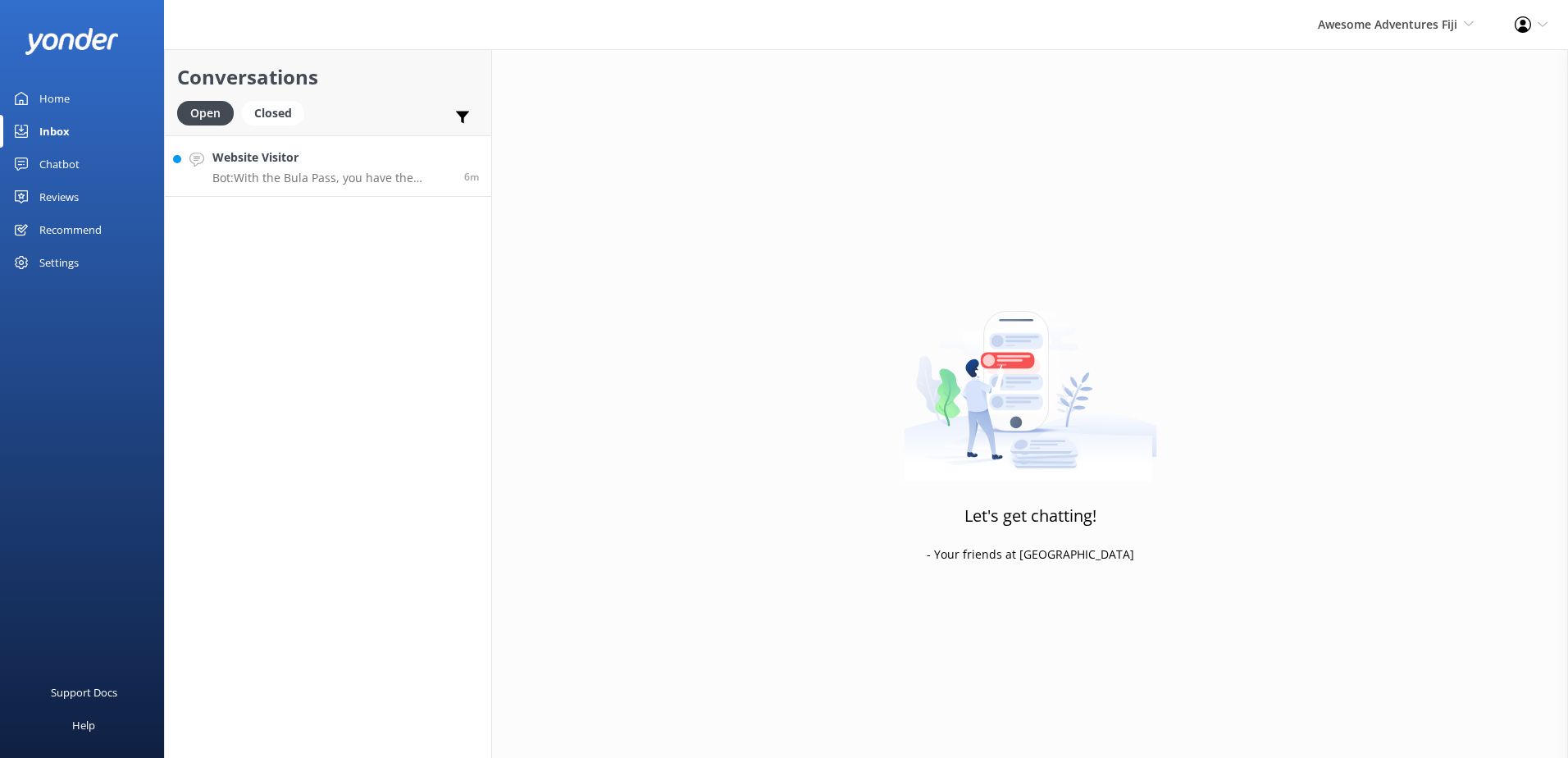
click at [353, 166] on h4 "Website Visitor" at bounding box center [333, 157] width 240 height 18
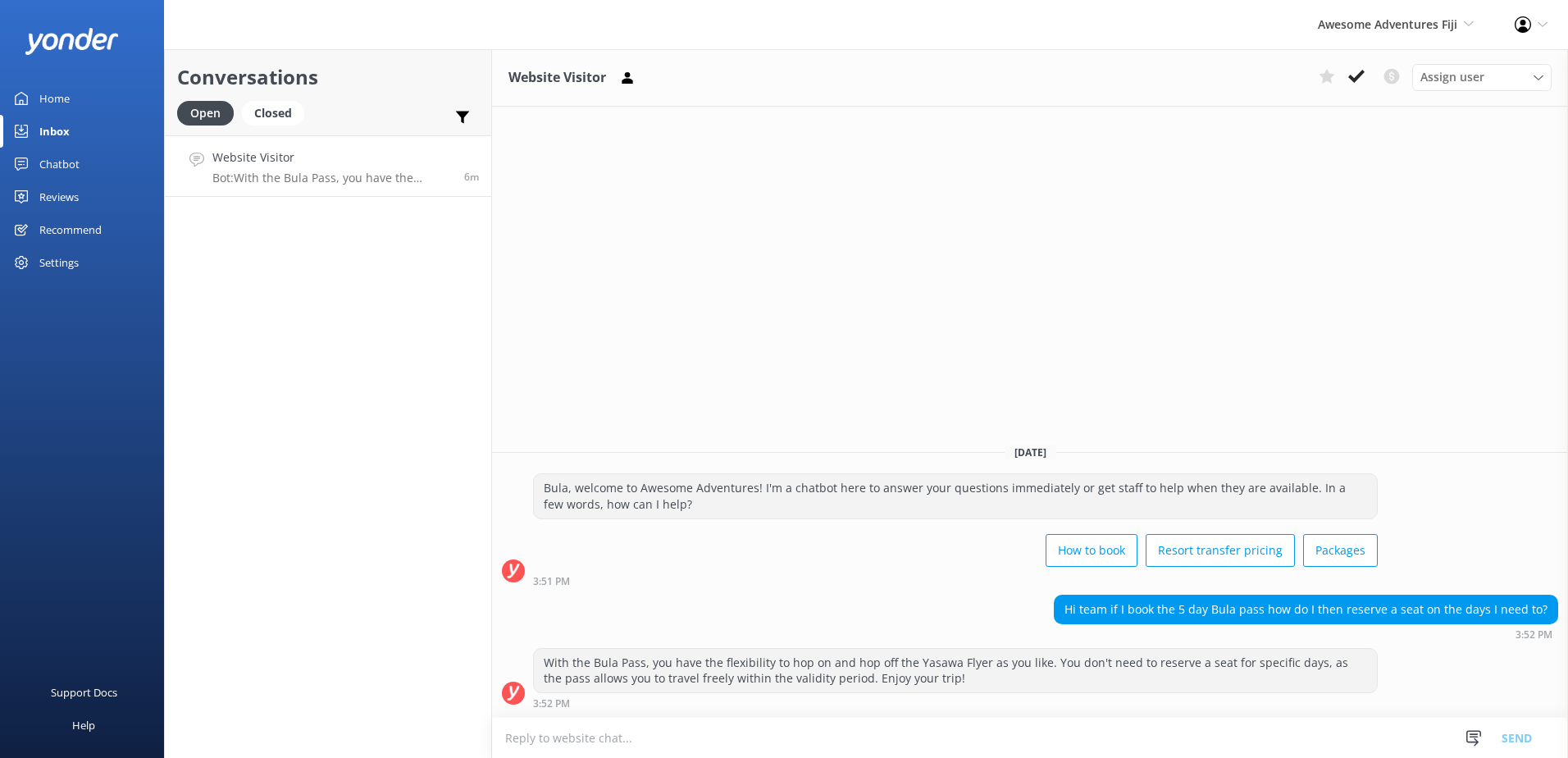
click at [1449, 411] on div "Website Visitor Assign user [PERSON_NAME] [PERSON_NAME] Digital Res Team [PERSO…" at bounding box center [1030, 403] width 1076 height 709
click at [1137, 736] on textarea at bounding box center [1030, 737] width 1076 height 40
paste textarea "Please contact & liaise directly with our Awesome Adventures Fiji Reservations …"
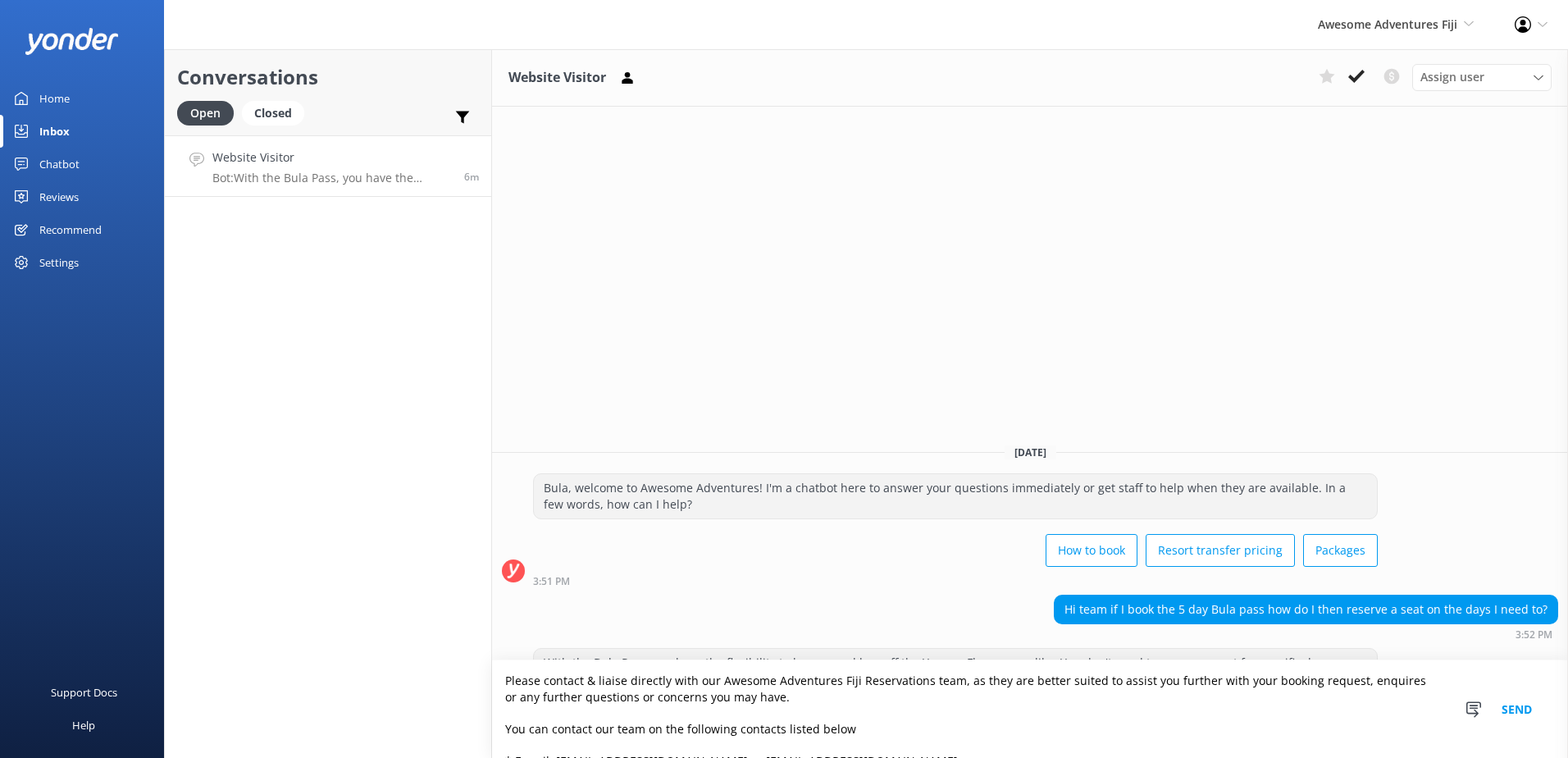
scroll to position [124, 0]
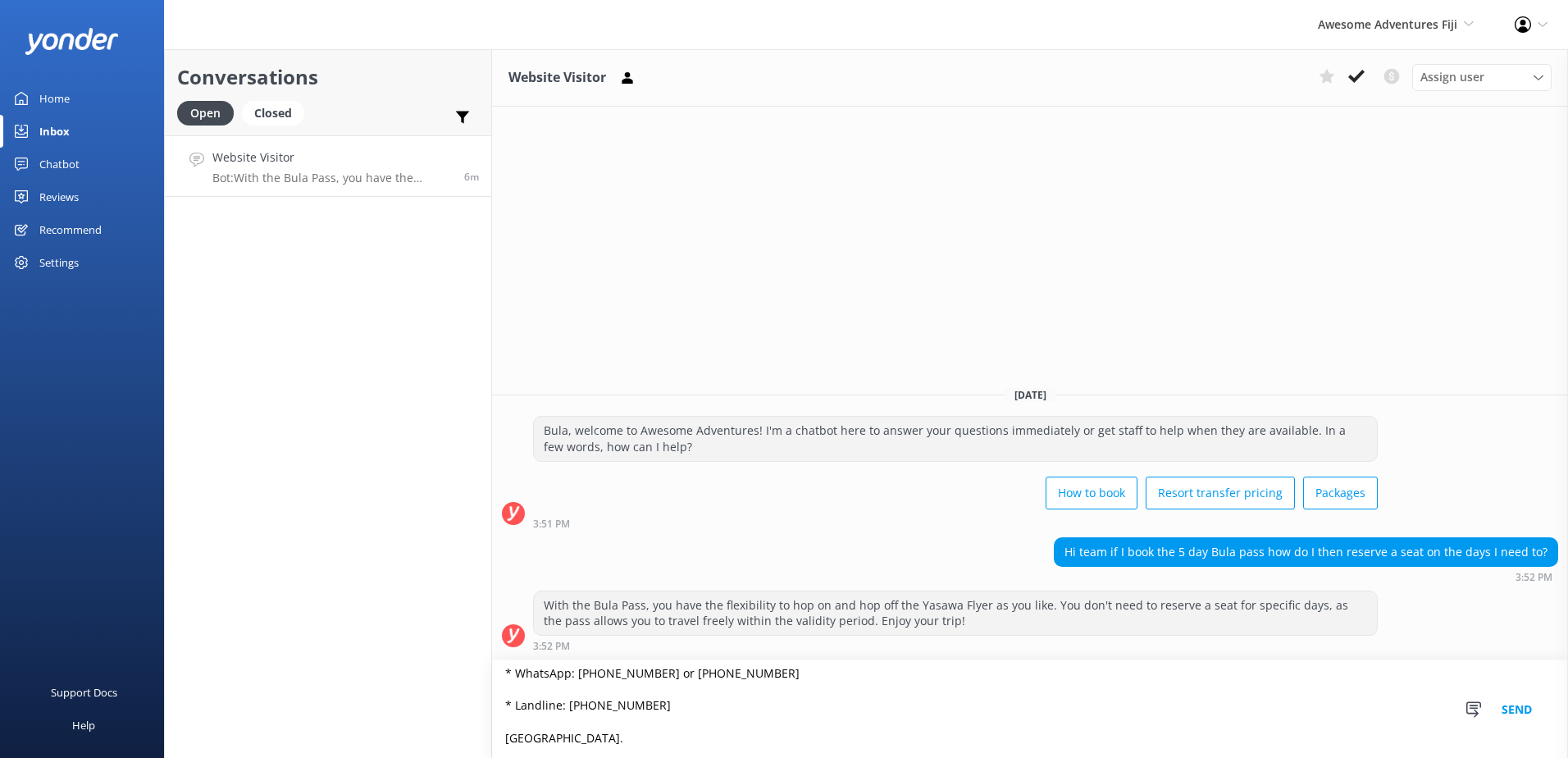
type textarea "Please contact & liaise directly with our Awesome Adventures Fiji Reservations …"
click at [1533, 712] on button "Send" at bounding box center [1516, 709] width 61 height 98
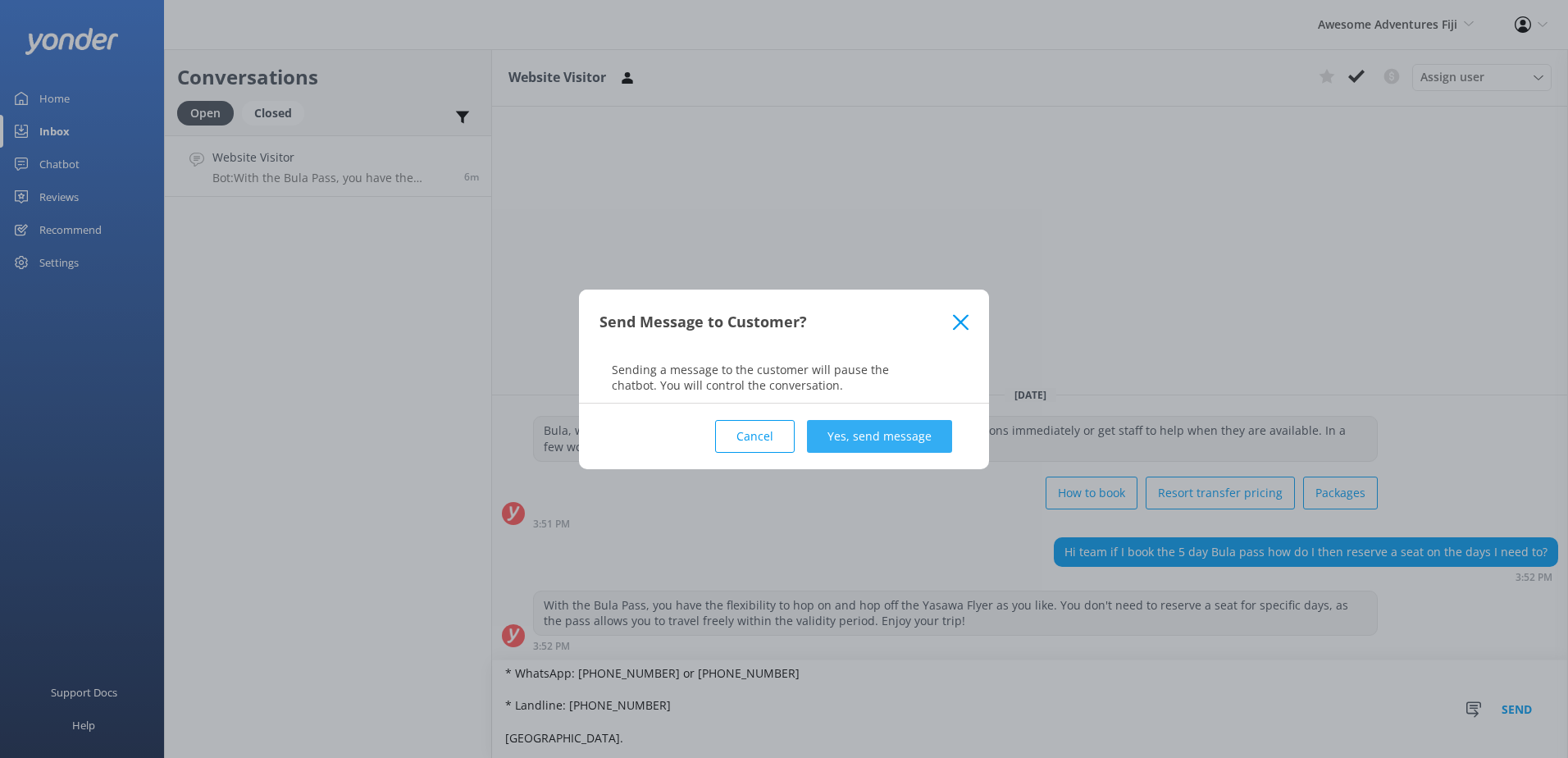
click at [860, 447] on button "Yes, send message" at bounding box center [879, 436] width 145 height 33
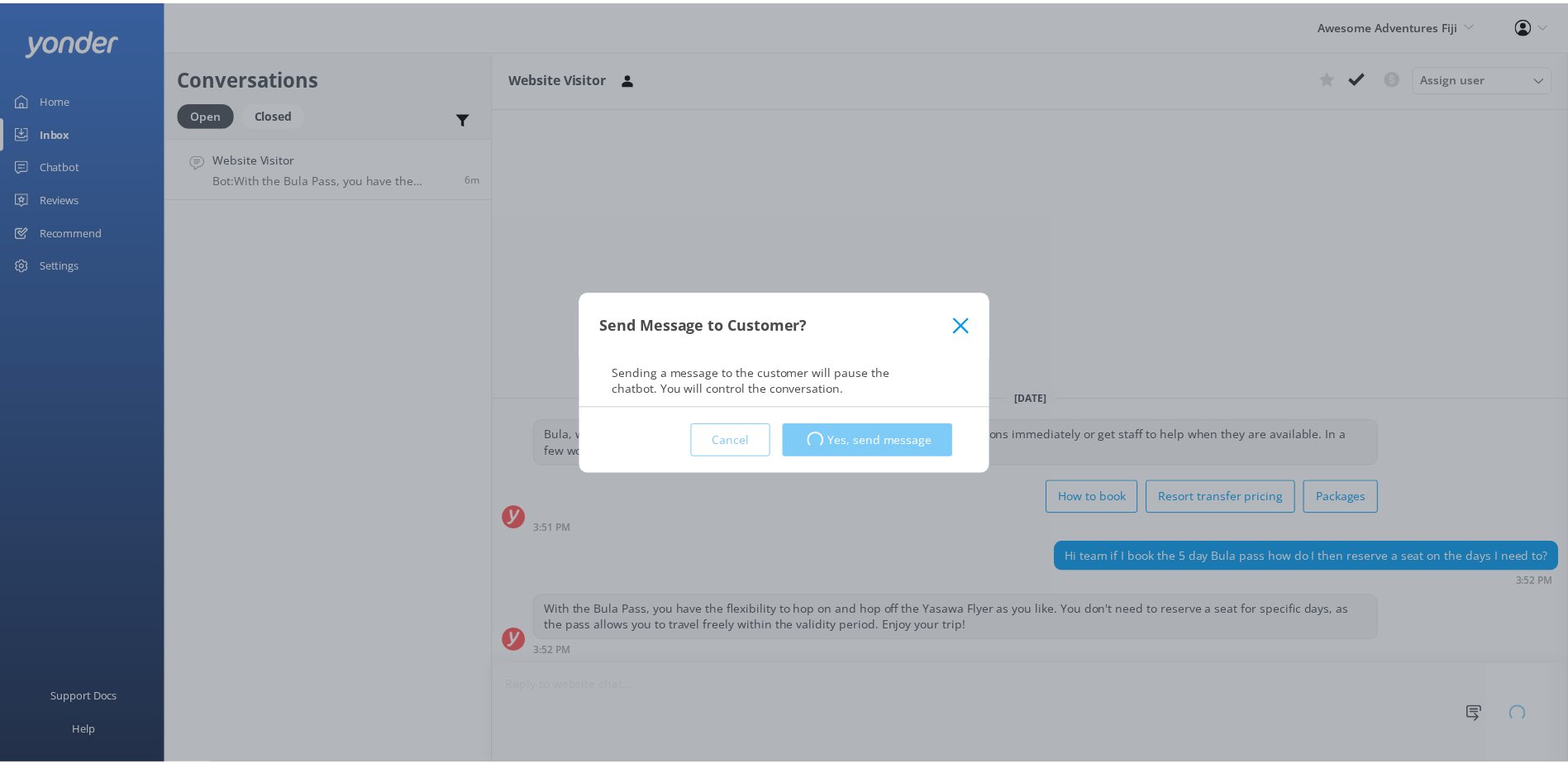
scroll to position [1, 0]
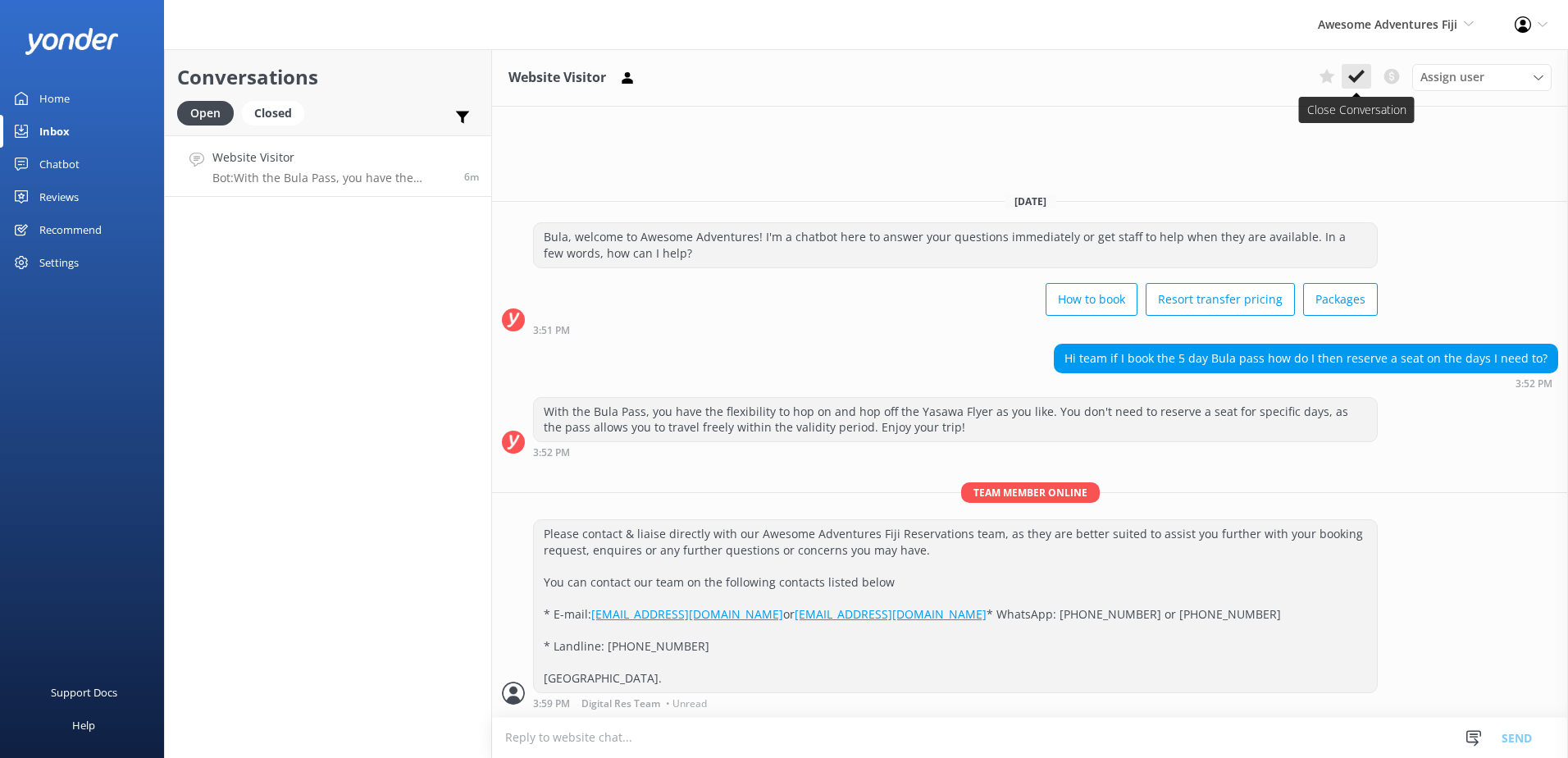
click at [1358, 75] on use at bounding box center [1356, 76] width 17 height 13
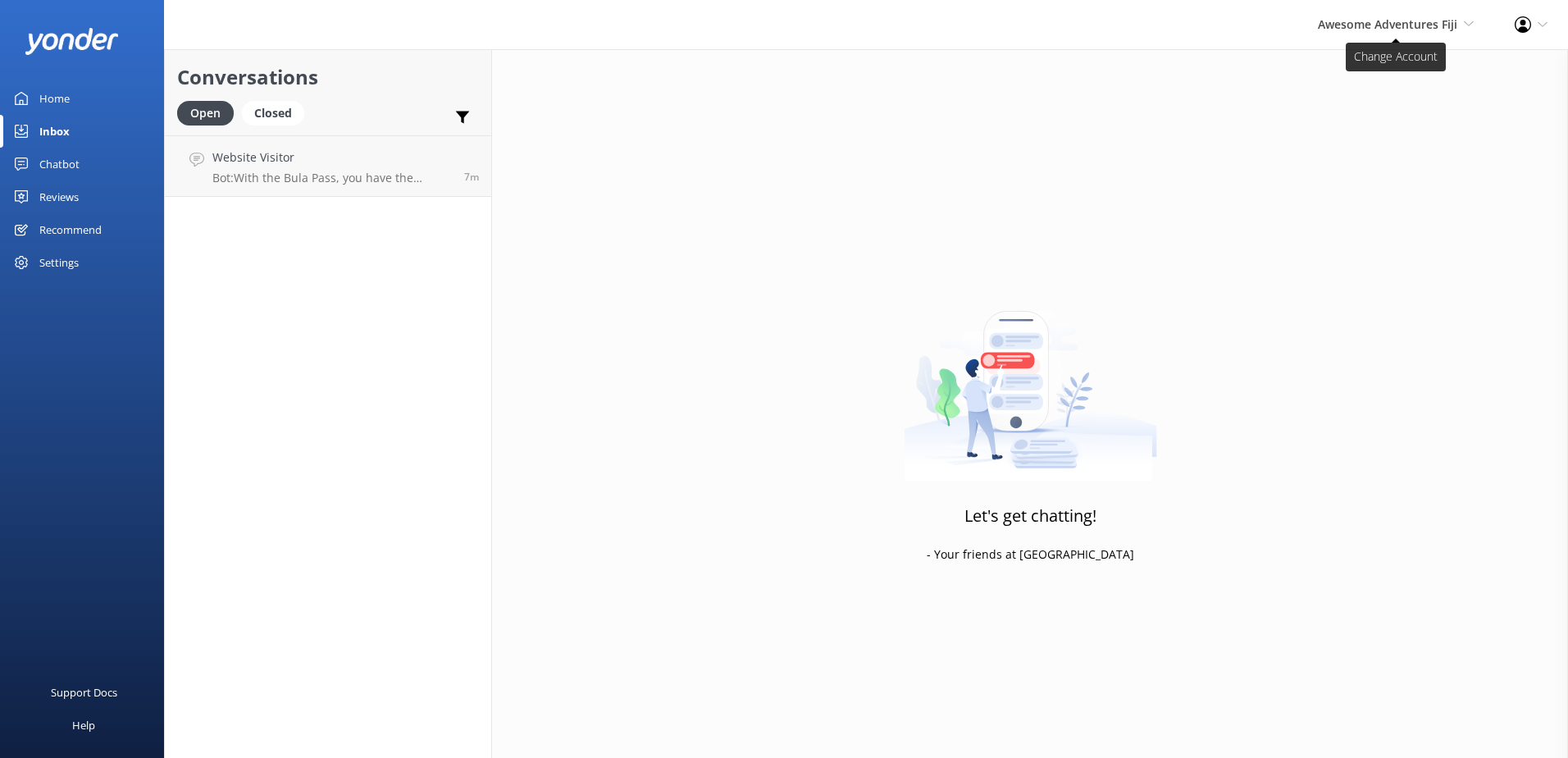
click at [1403, 24] on span "Awesome Adventures Fiji" at bounding box center [1387, 24] width 139 height 16
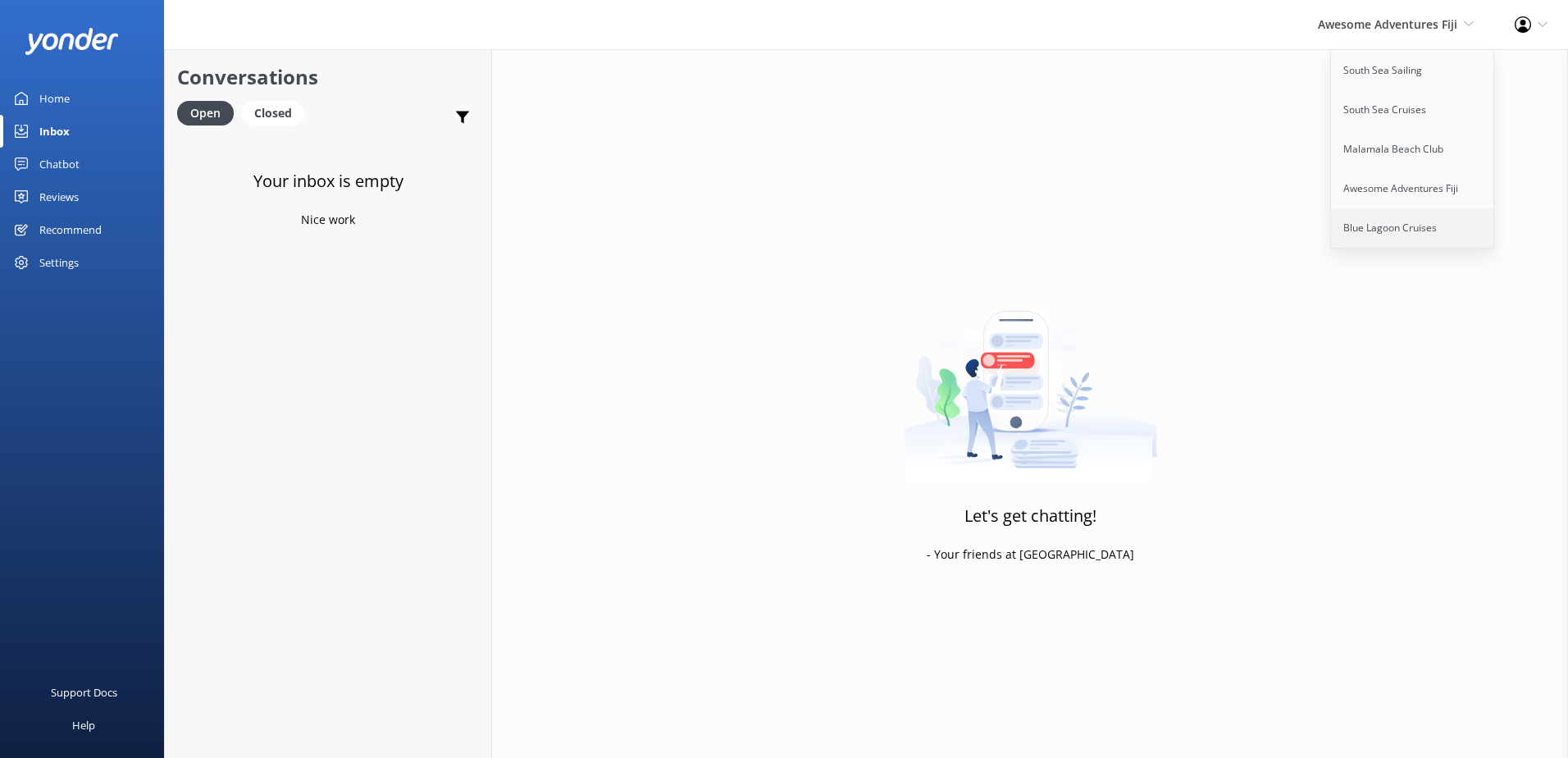
click at [1407, 213] on link "Blue Lagoon Cruises" at bounding box center [1412, 228] width 164 height 39
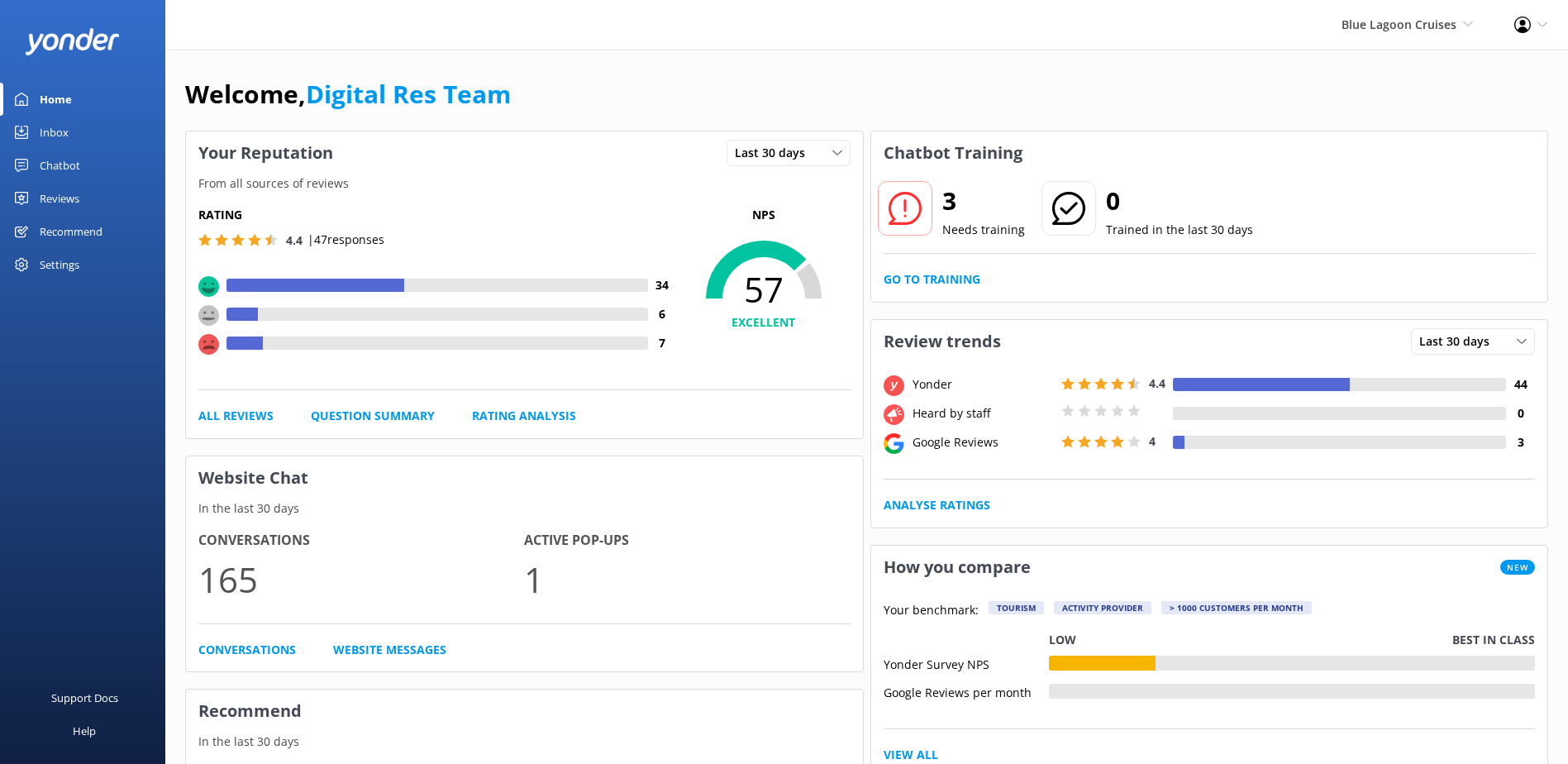
click at [907, 251] on div "3 Needs training 0 Trained in the last 30 days" at bounding box center [1210, 219] width 652 height 66
drag, startPoint x: 919, startPoint y: 269, endPoint x: 968, endPoint y: 272, distance: 49.1
click at [919, 269] on div "3 Needs training 0 Trained in the last 30 days Go to Training" at bounding box center [1209, 238] width 677 height 127
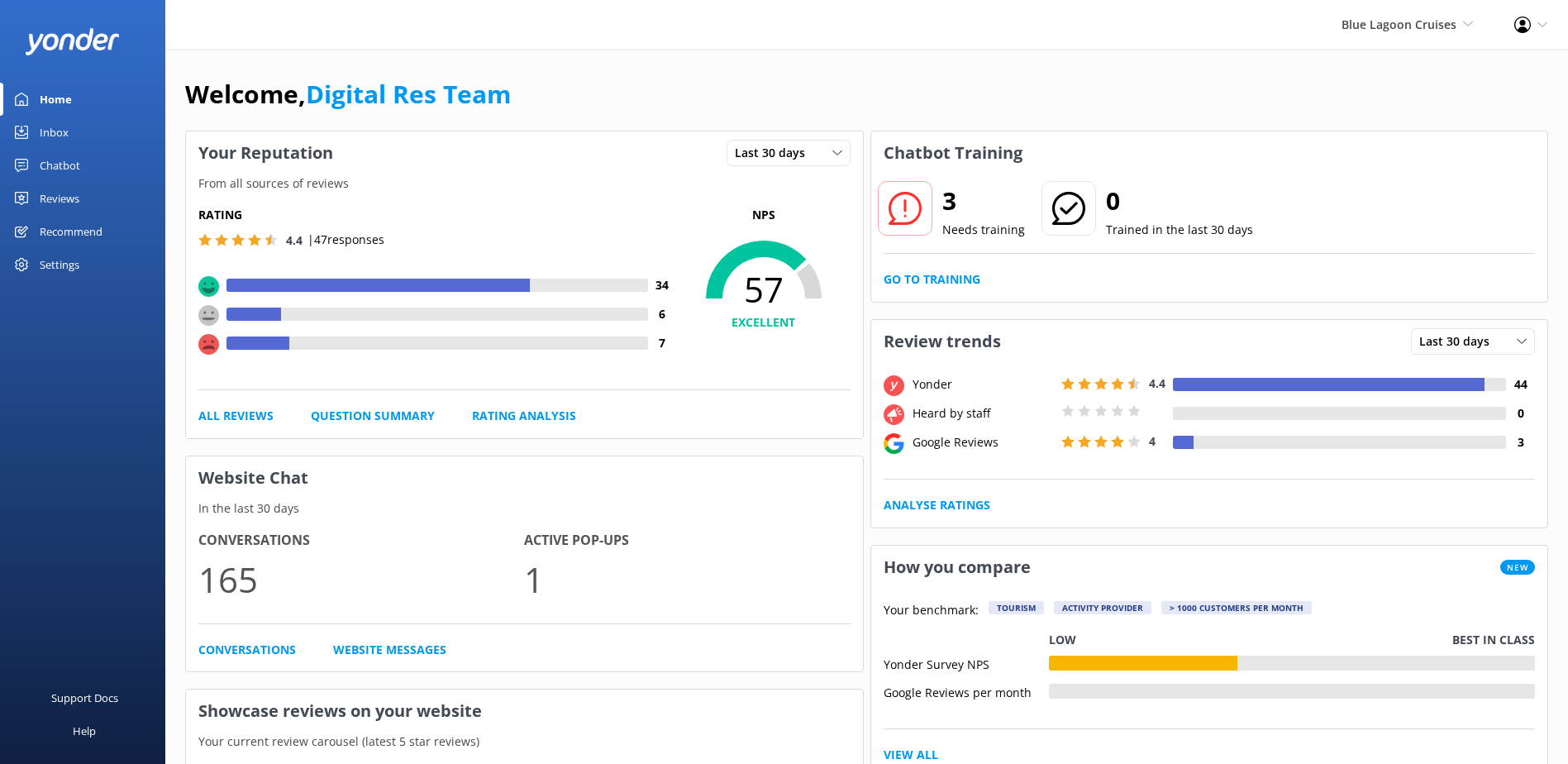
click at [1011, 266] on div "3 Needs training 0 Trained in the last 30 days Go to Training" at bounding box center [1209, 238] width 677 height 127
click at [959, 287] on link "Go to Training" at bounding box center [932, 279] width 96 height 18
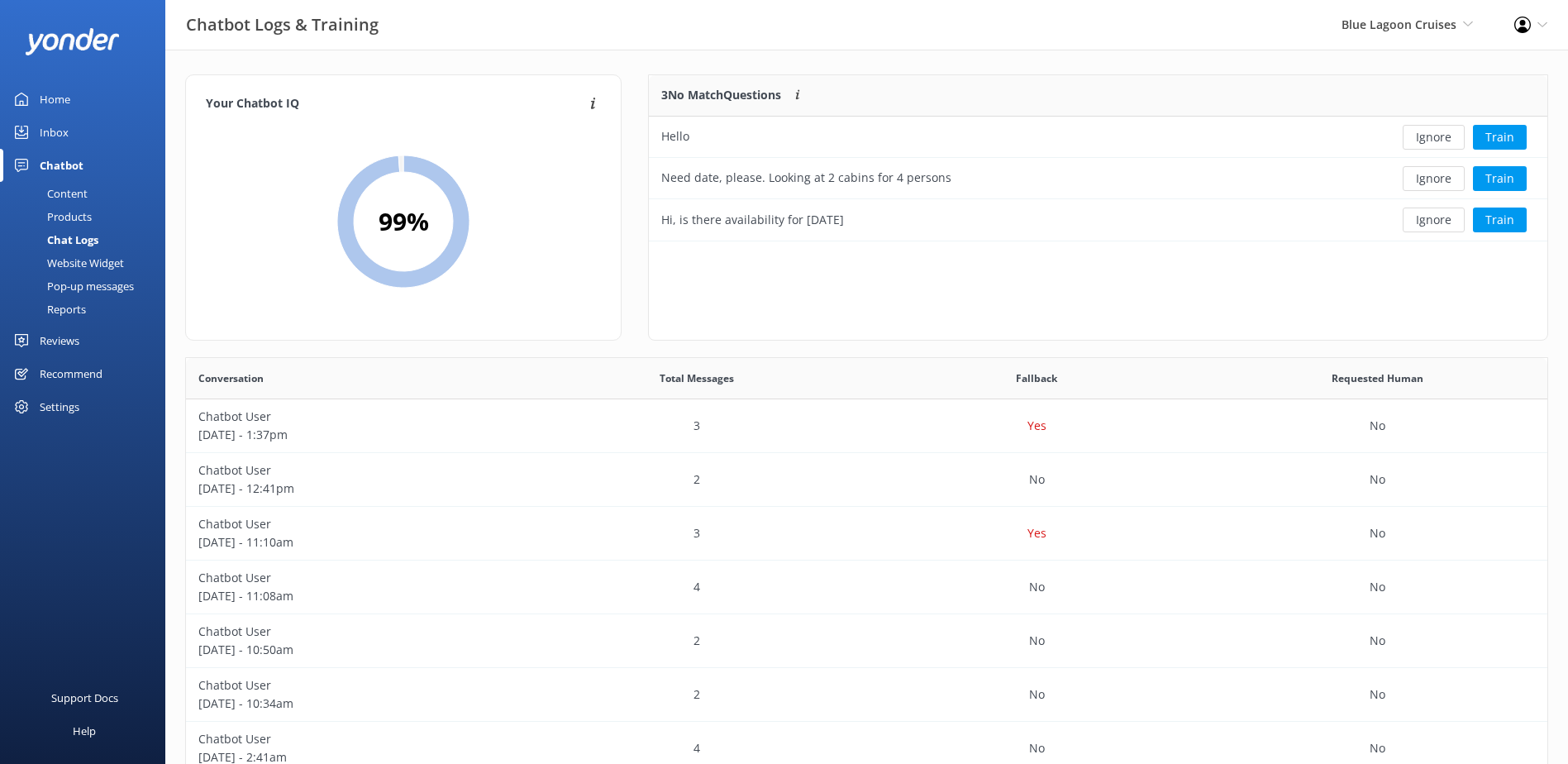
scroll to position [154, 885]
click at [1449, 140] on button "Ignore" at bounding box center [1434, 137] width 62 height 24
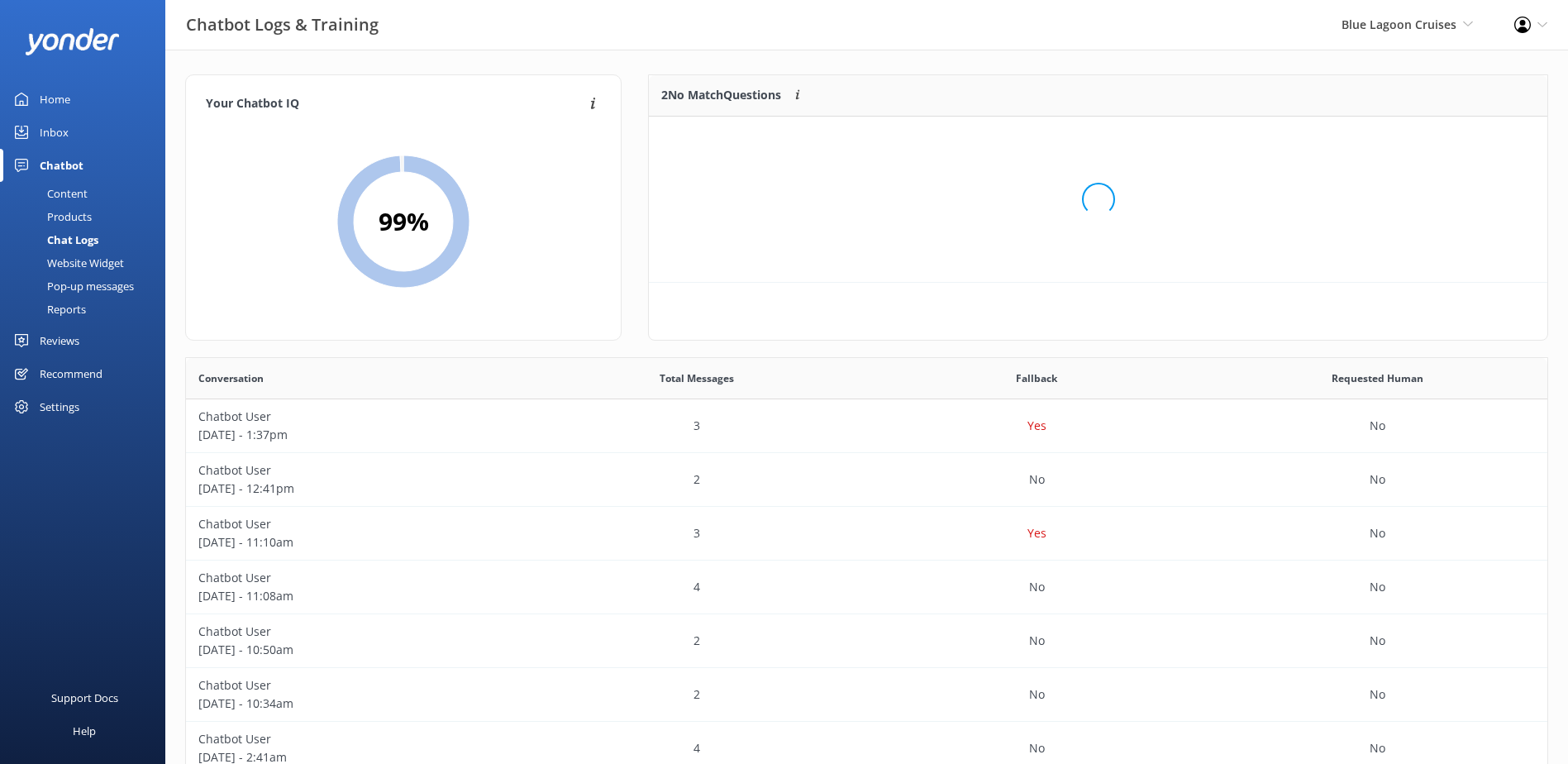
scroll to position [112, 885]
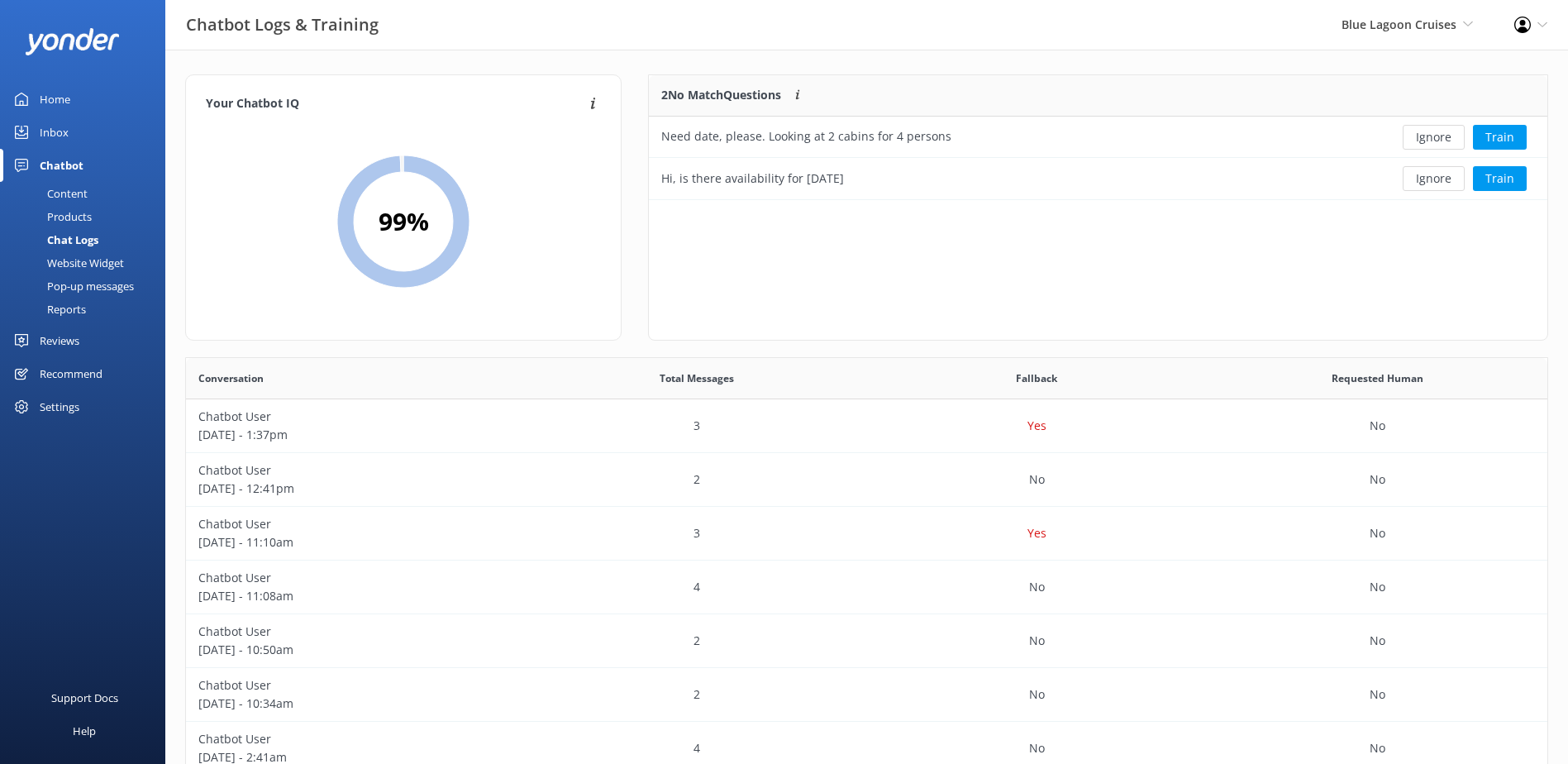
click at [1445, 140] on button "Ignore" at bounding box center [1434, 137] width 62 height 24
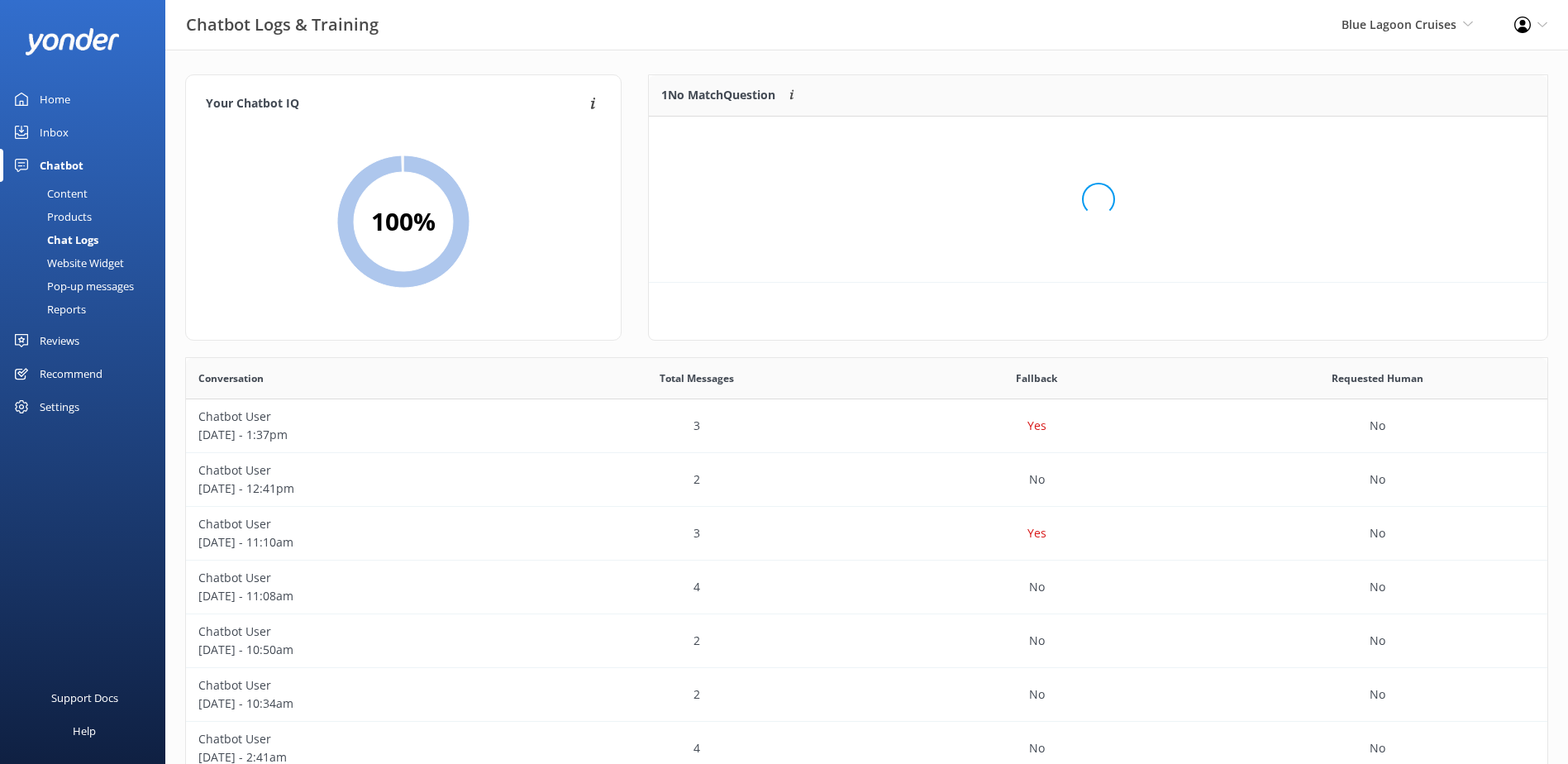
scroll to position [71, 885]
click at [1445, 140] on button "Ignore" at bounding box center [1434, 137] width 62 height 24
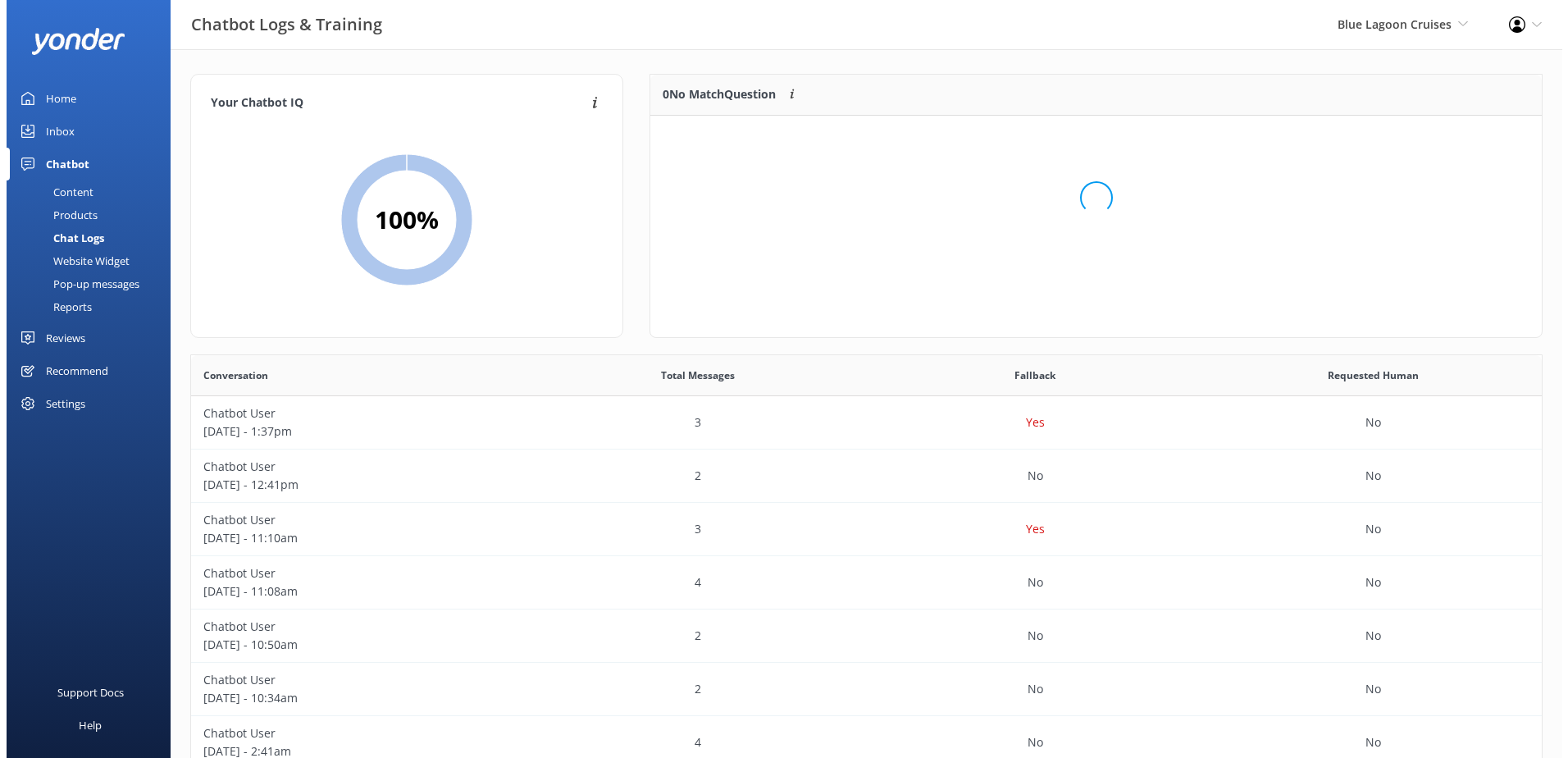
scroll to position [192, 878]
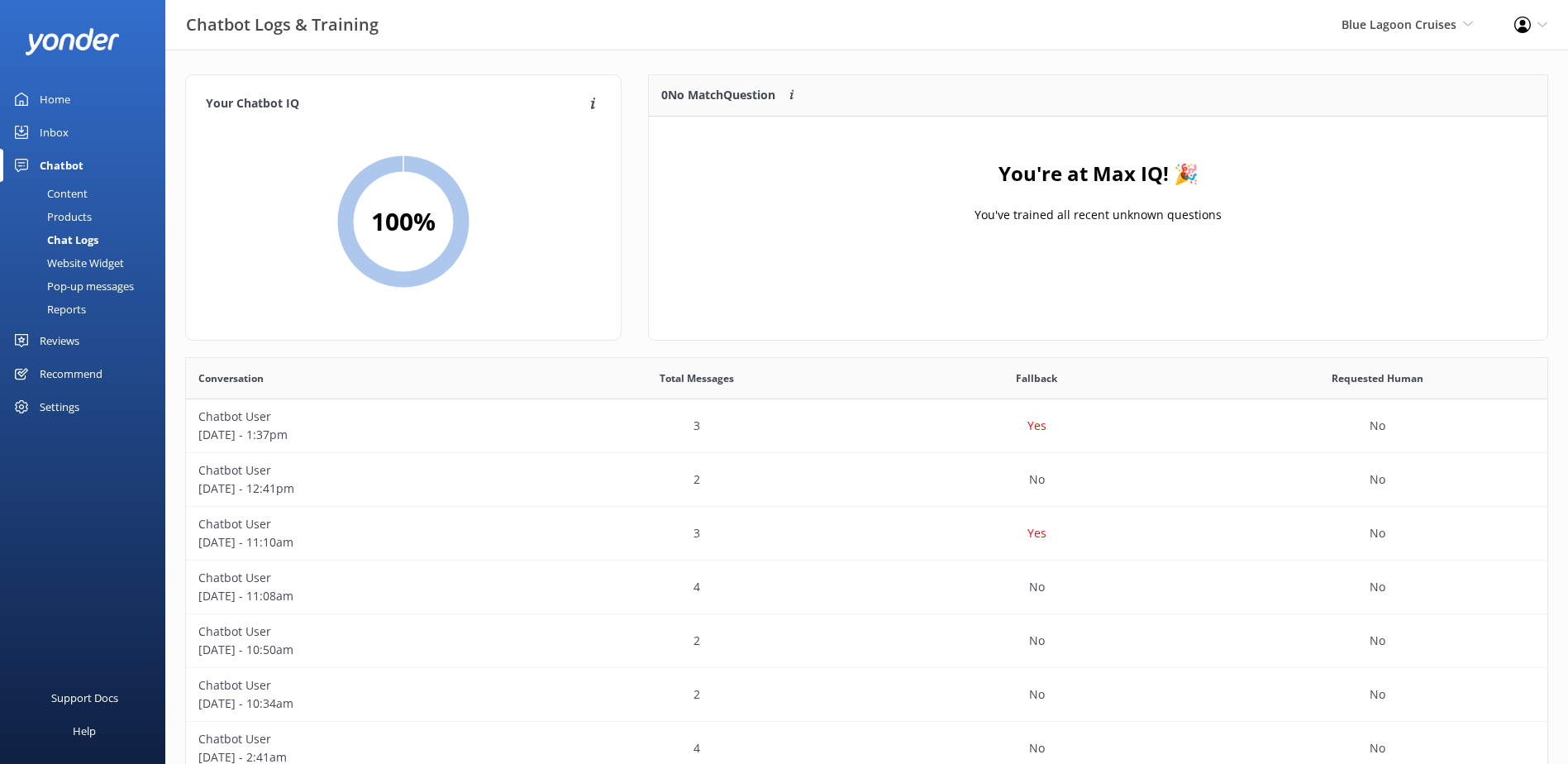
click at [59, 135] on div "Inbox" at bounding box center [53, 132] width 29 height 33
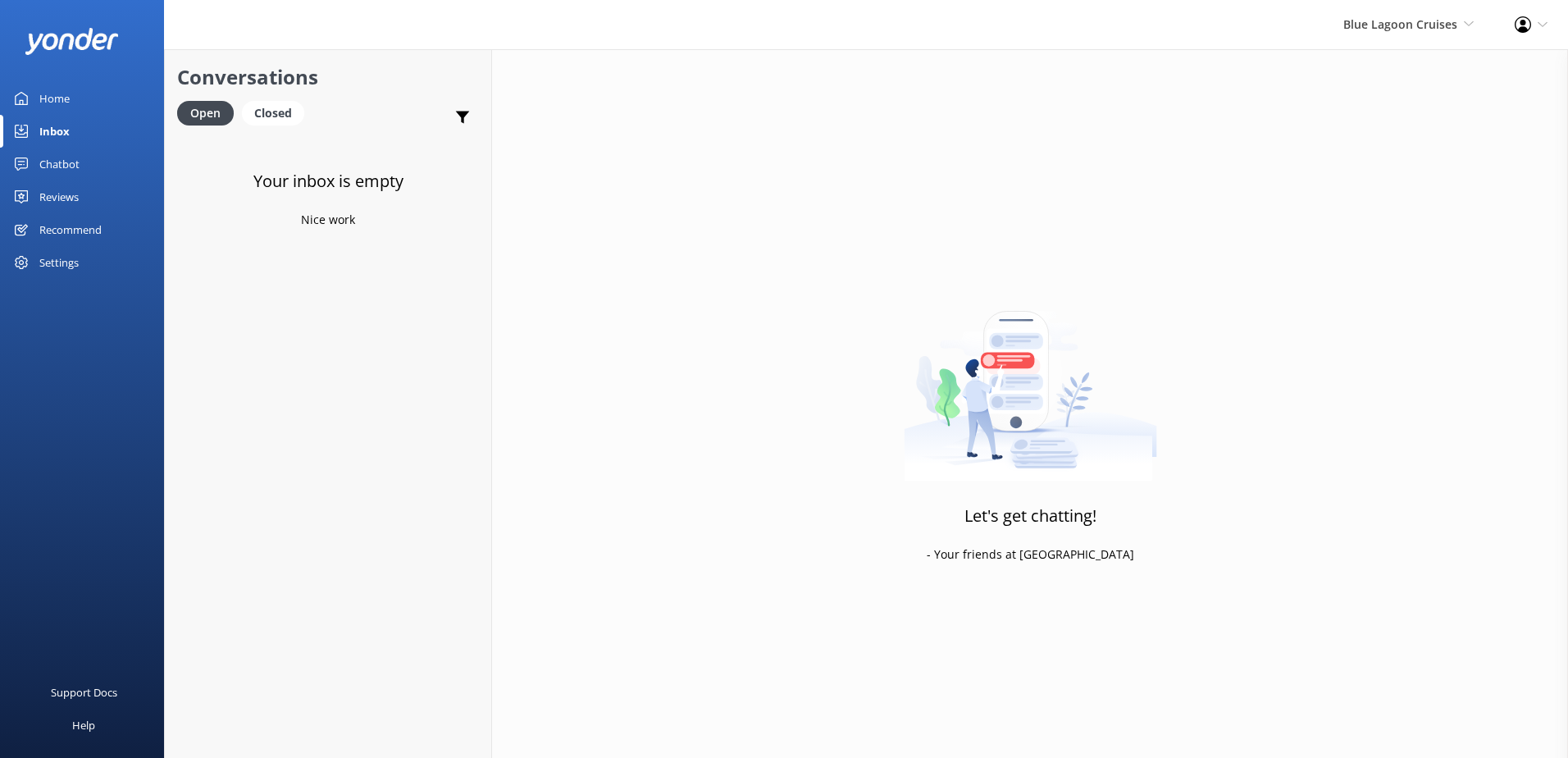
click at [373, 227] on div "Your inbox is empty Nice work" at bounding box center [327, 515] width 326 height 758
